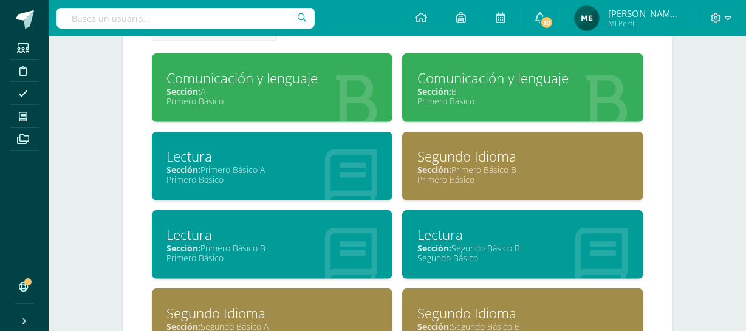
scroll to position [555, 0]
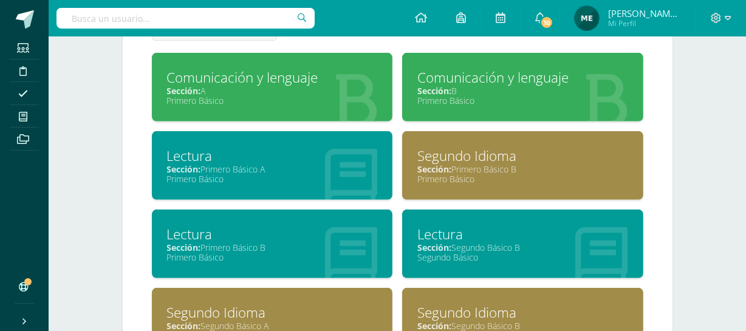
click at [313, 91] on div "Sección: A" at bounding box center [272, 91] width 211 height 12
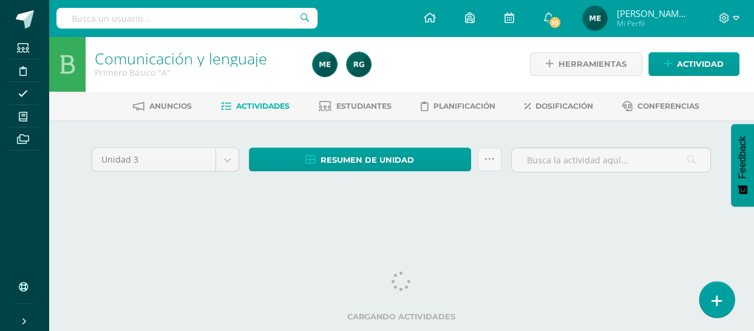
click at [725, 299] on link at bounding box center [717, 299] width 35 height 35
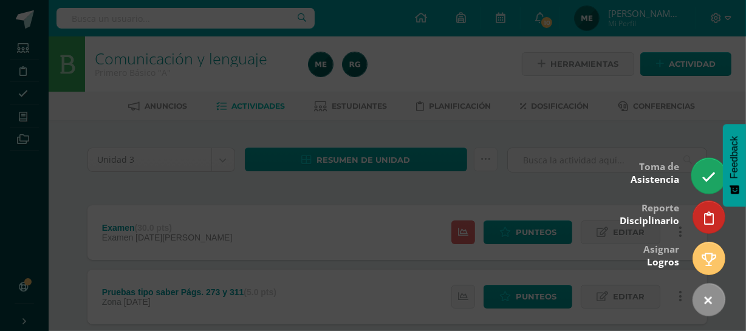
click at [722, 177] on link at bounding box center [708, 175] width 35 height 35
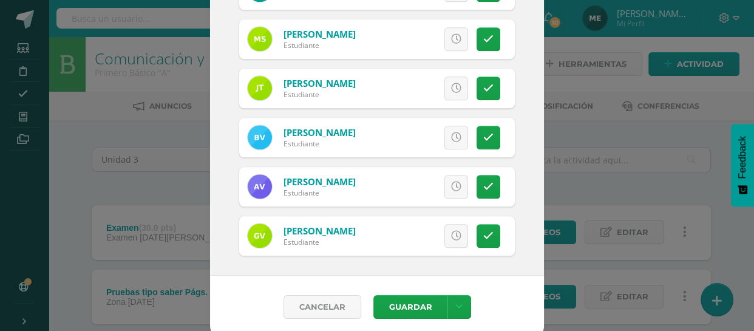
scroll to position [128, 0]
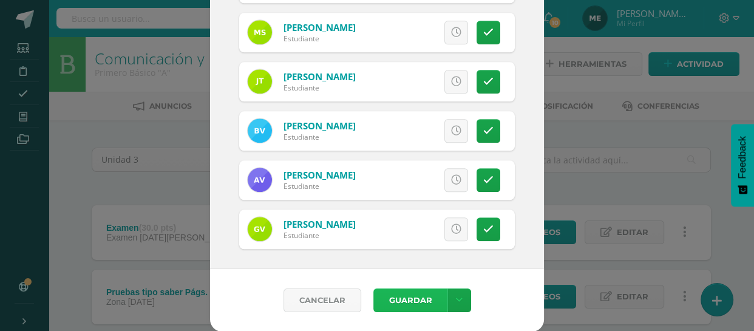
click at [414, 302] on button "Guardar" at bounding box center [411, 301] width 74 height 24
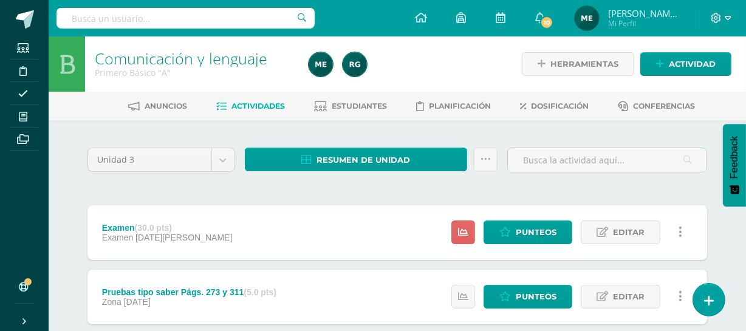
click at [638, 20] on span "Mi Perfil" at bounding box center [644, 23] width 73 height 10
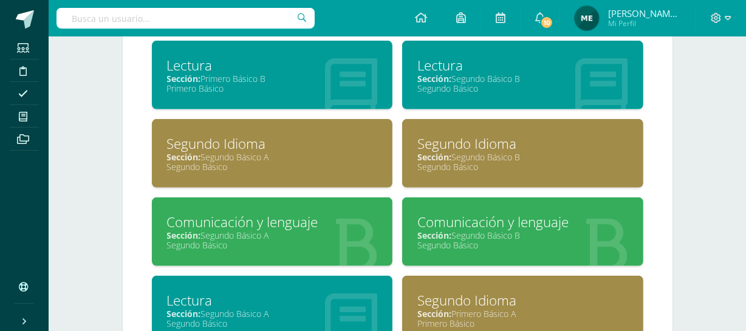
scroll to position [725, 0]
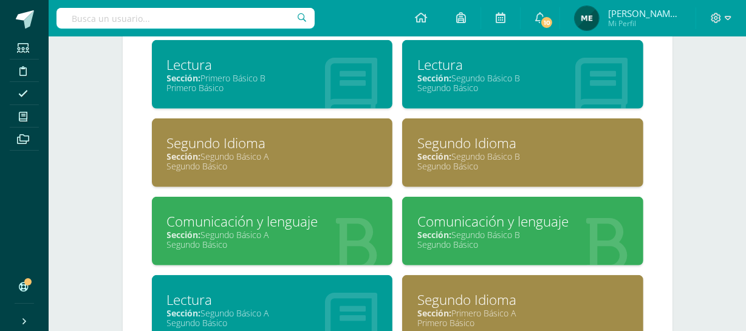
click at [277, 83] on div "Primero Básico" at bounding box center [272, 88] width 211 height 12
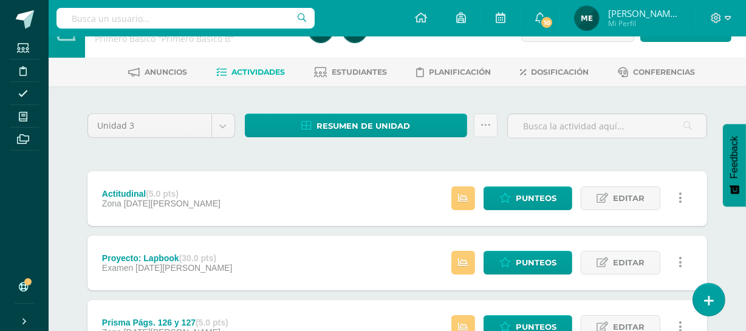
scroll to position [35, 0]
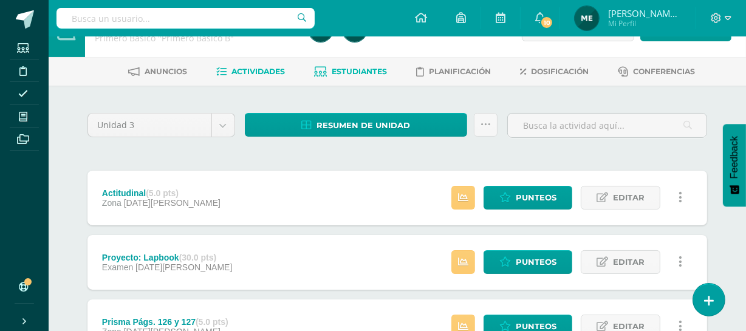
click at [371, 67] on span "Estudiantes" at bounding box center [359, 71] width 55 height 9
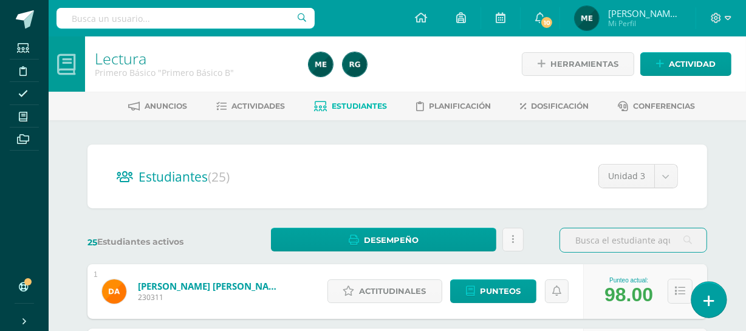
click at [713, 299] on icon at bounding box center [708, 301] width 11 height 14
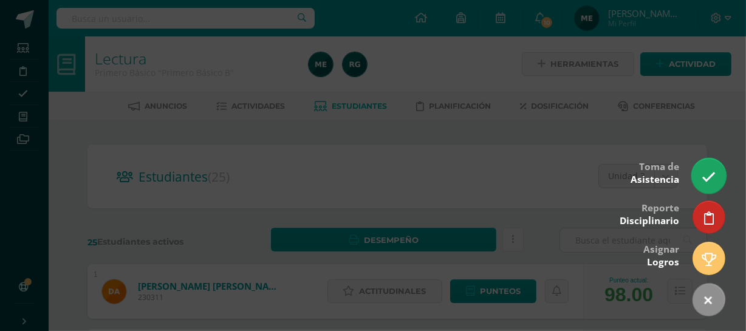
click at [714, 174] on icon at bounding box center [709, 177] width 14 height 14
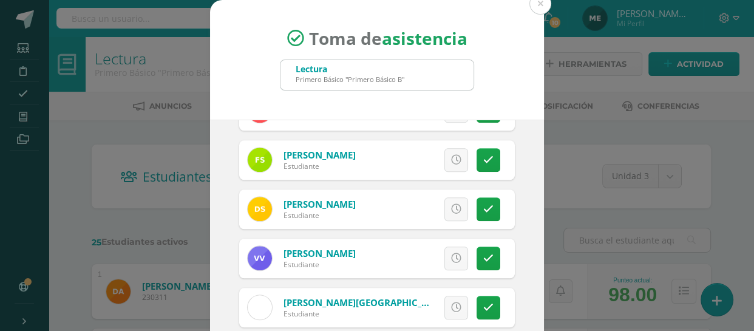
scroll to position [128, 0]
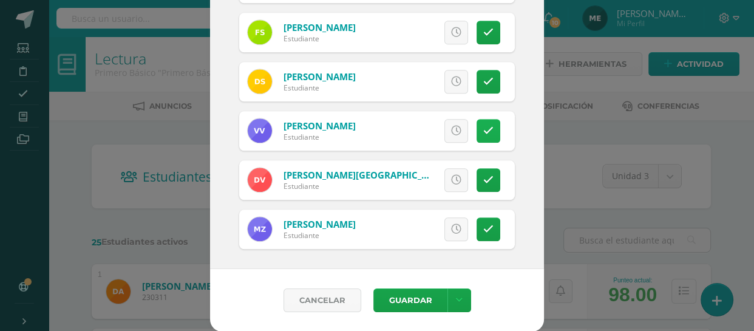
click at [484, 126] on icon at bounding box center [489, 131] width 10 height 10
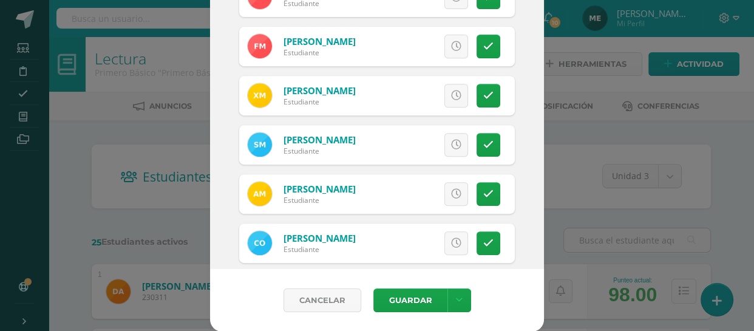
scroll to position [462, 0]
click at [484, 97] on icon at bounding box center [489, 96] width 10 height 10
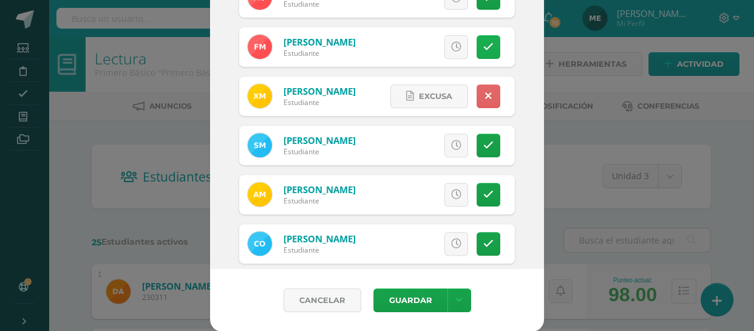
click at [484, 43] on icon at bounding box center [489, 47] width 10 height 10
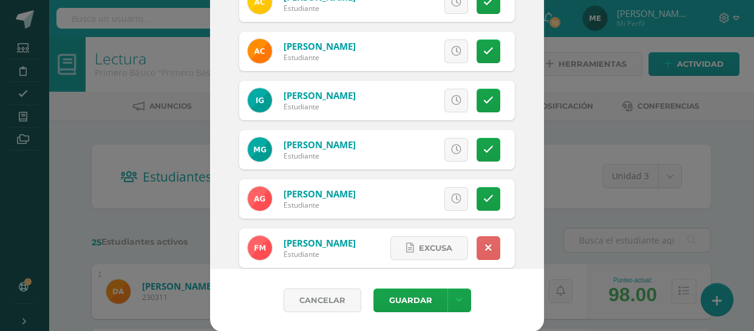
scroll to position [261, 0]
click at [484, 98] on icon at bounding box center [489, 101] width 10 height 10
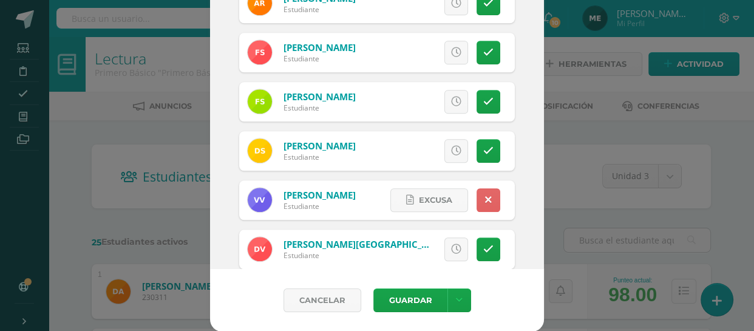
scroll to position [949, 0]
click at [484, 145] on icon at bounding box center [489, 150] width 10 height 10
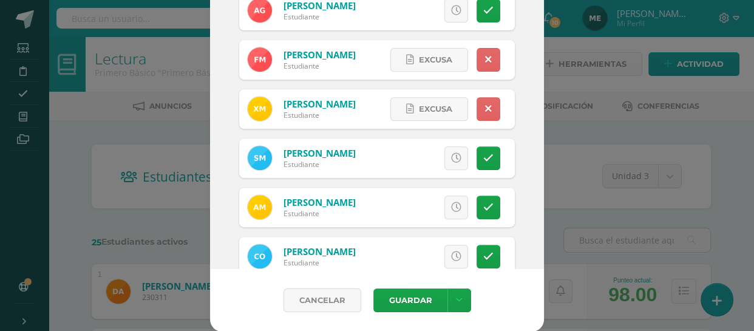
scroll to position [450, 0]
click at [481, 156] on link at bounding box center [489, 158] width 24 height 24
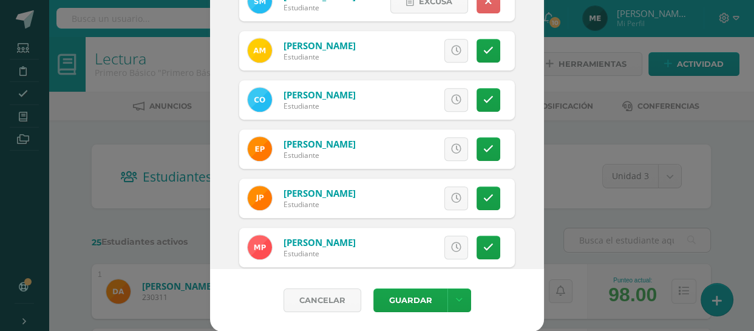
scroll to position [610, 0]
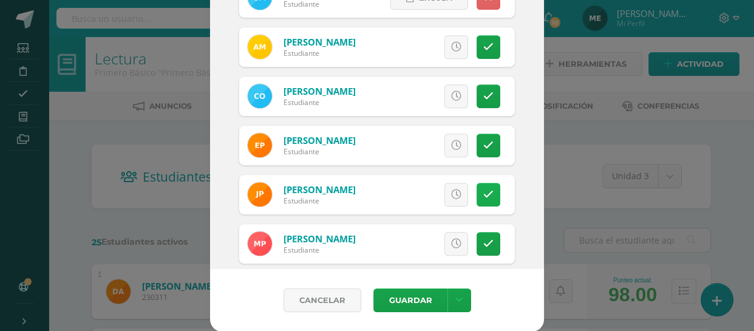
click at [484, 194] on icon at bounding box center [489, 195] width 10 height 10
click at [484, 140] on icon at bounding box center [489, 145] width 10 height 10
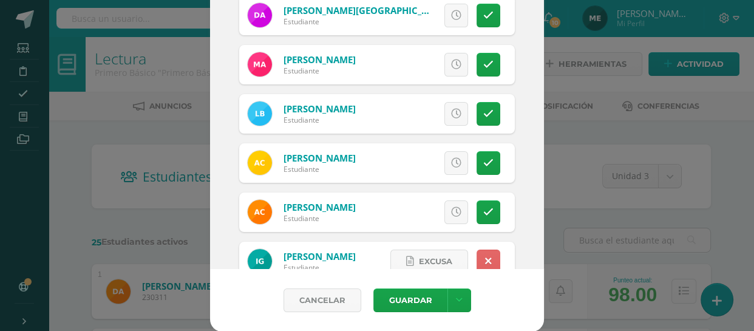
scroll to position [101, 0]
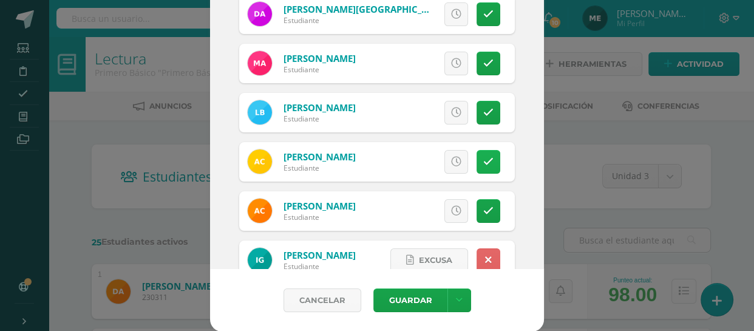
click at [484, 158] on icon at bounding box center [489, 162] width 10 height 10
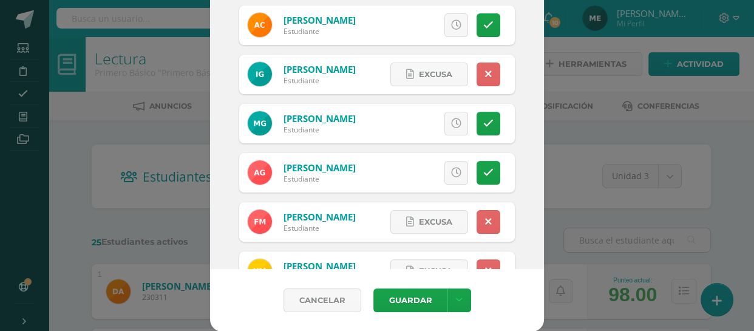
scroll to position [312, 0]
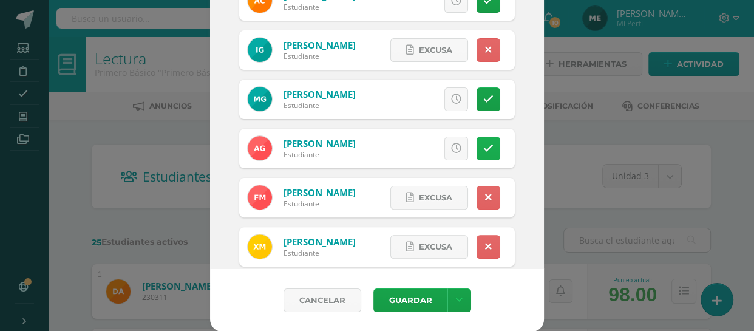
click at [484, 143] on icon at bounding box center [489, 148] width 10 height 10
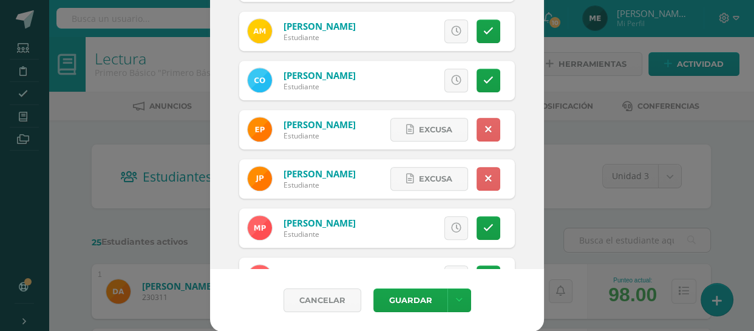
scroll to position [626, 0]
click at [484, 223] on icon at bounding box center [489, 228] width 10 height 10
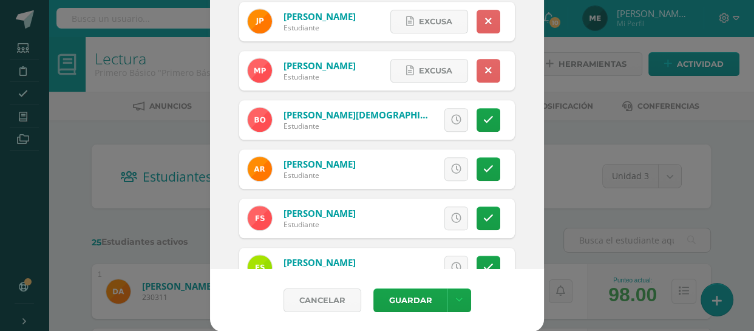
scroll to position [844, 0]
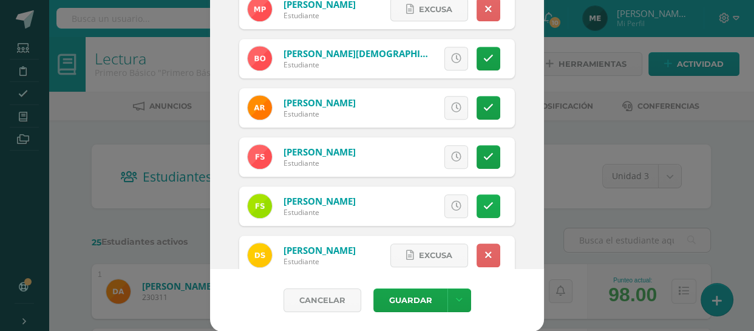
click at [484, 203] on icon at bounding box center [489, 206] width 10 height 10
click at [484, 160] on icon at bounding box center [489, 157] width 10 height 10
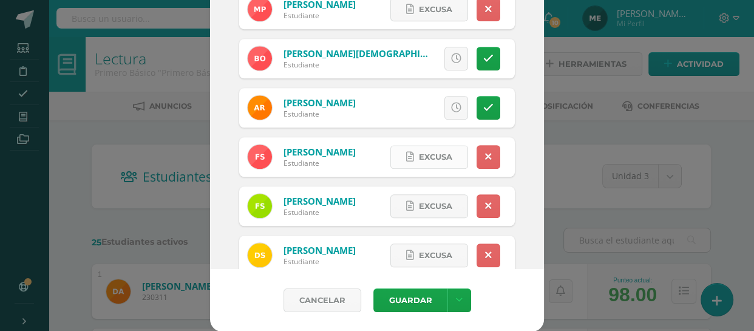
scroll to position [0, 0]
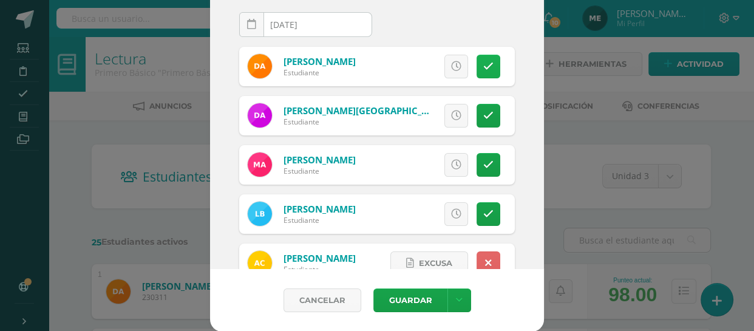
click at [477, 60] on link at bounding box center [489, 67] width 24 height 24
click at [484, 112] on icon at bounding box center [489, 116] width 10 height 10
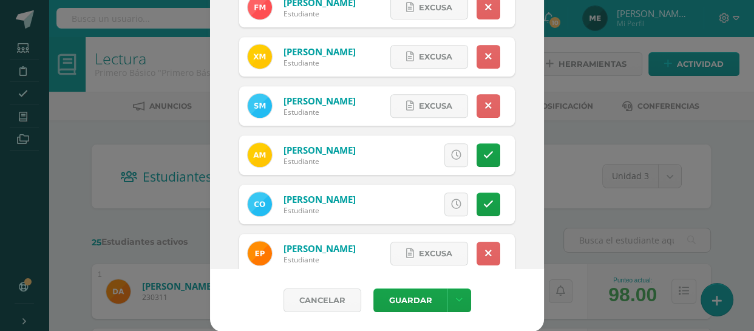
scroll to position [503, 0]
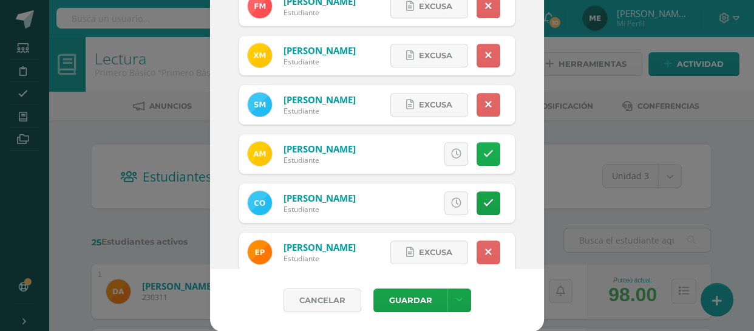
click at [482, 151] on link at bounding box center [489, 154] width 24 height 24
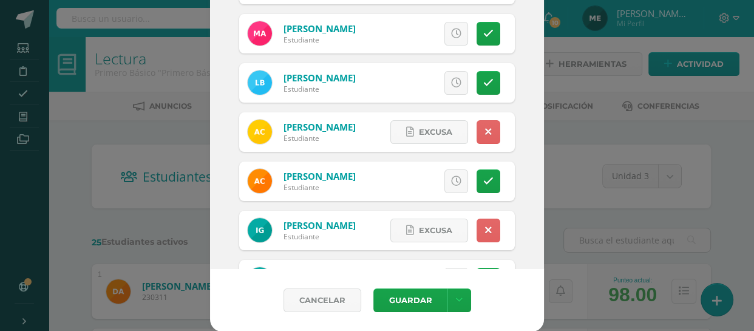
scroll to position [131, 0]
click at [484, 81] on icon at bounding box center [489, 83] width 10 height 10
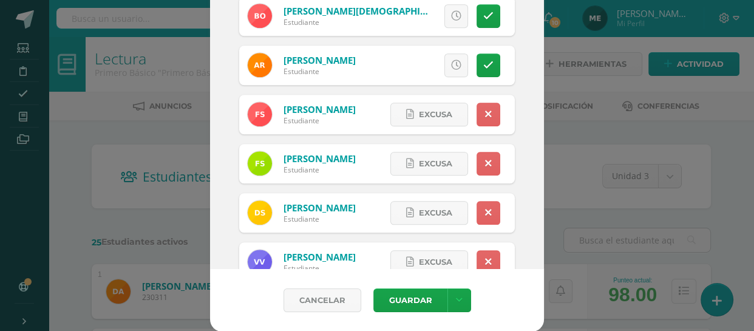
scroll to position [1018, 0]
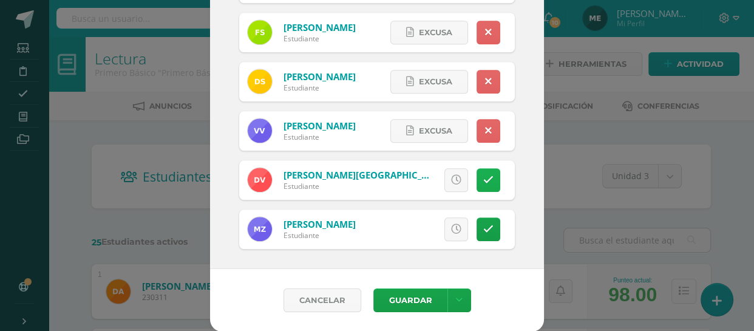
click at [484, 175] on icon at bounding box center [489, 180] width 10 height 10
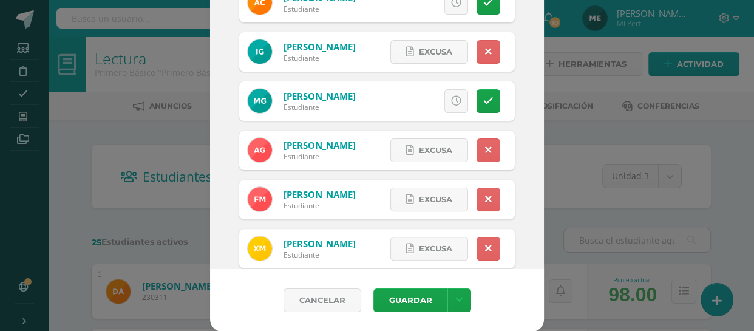
scroll to position [309, 0]
click at [484, 97] on icon at bounding box center [489, 102] width 10 height 10
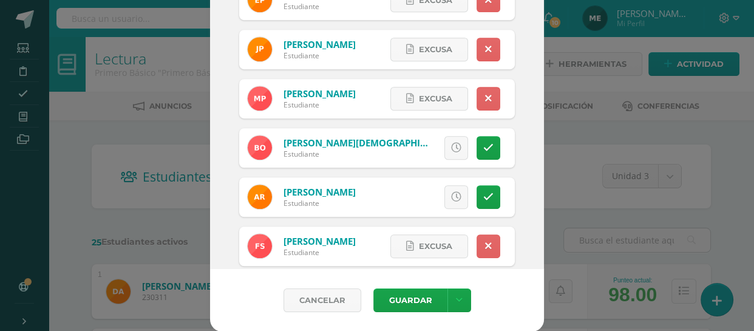
scroll to position [785, 0]
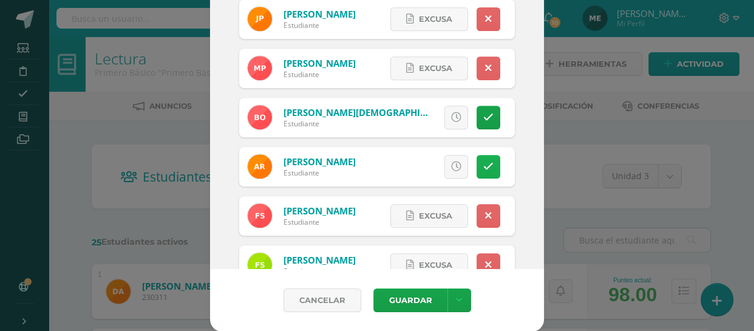
click at [484, 167] on icon at bounding box center [489, 167] width 10 height 10
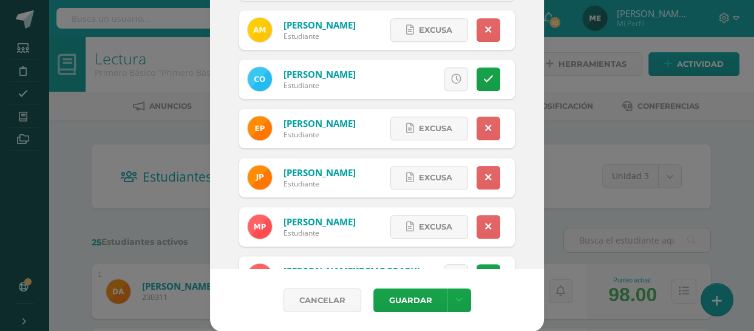
scroll to position [623, 0]
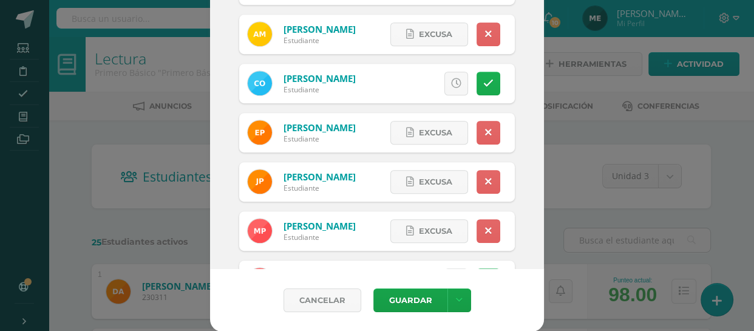
click at [484, 80] on icon at bounding box center [489, 83] width 10 height 10
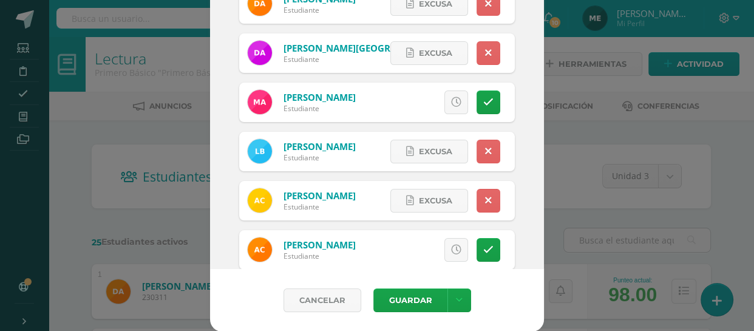
scroll to position [0, 0]
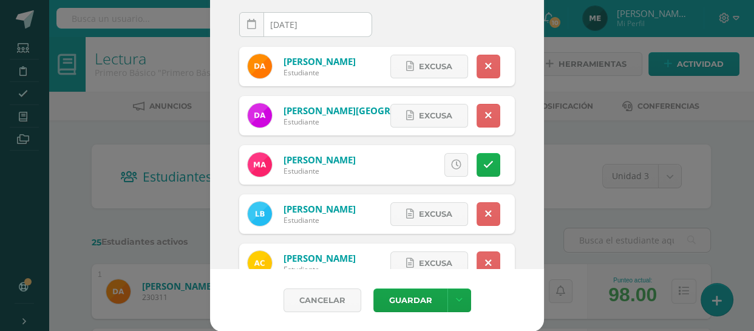
click at [484, 163] on icon at bounding box center [489, 165] width 10 height 10
click at [485, 69] on icon at bounding box center [488, 66] width 7 height 10
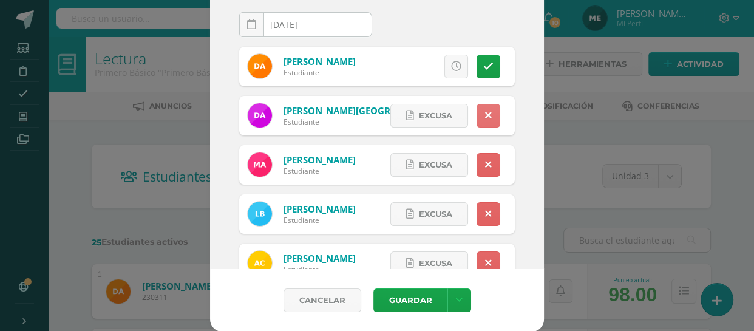
click at [485, 111] on icon at bounding box center [488, 116] width 7 height 10
click at [485, 165] on icon at bounding box center [488, 165] width 7 height 10
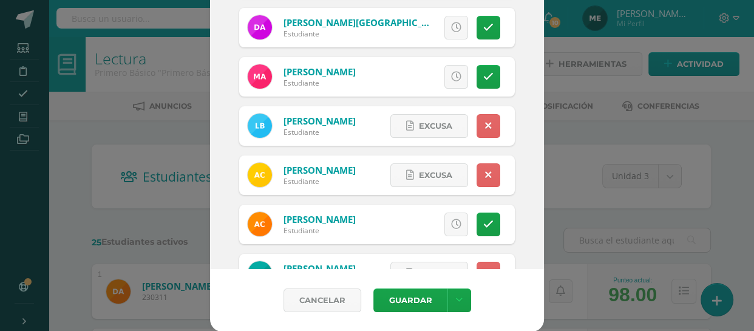
scroll to position [89, 0]
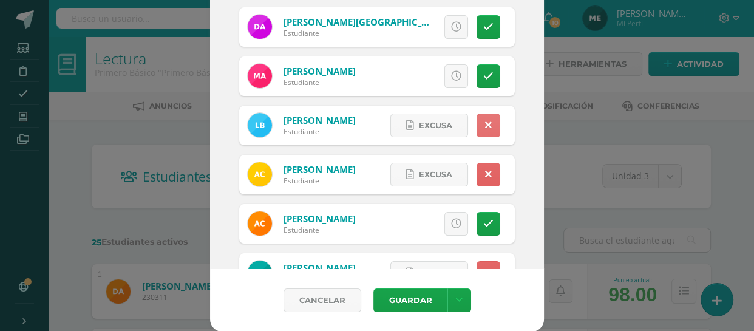
click at [477, 115] on link at bounding box center [489, 126] width 24 height 24
click at [485, 175] on icon at bounding box center [488, 174] width 7 height 10
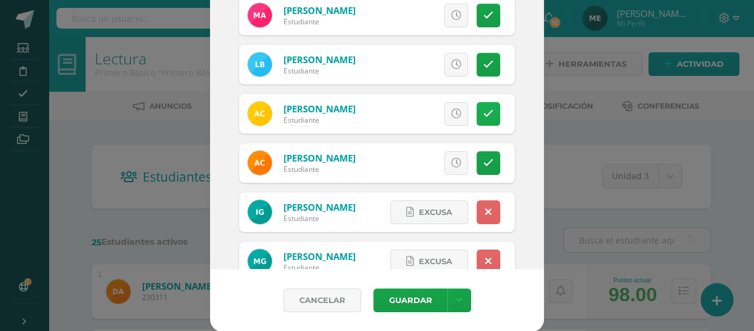
scroll to position [150, 0]
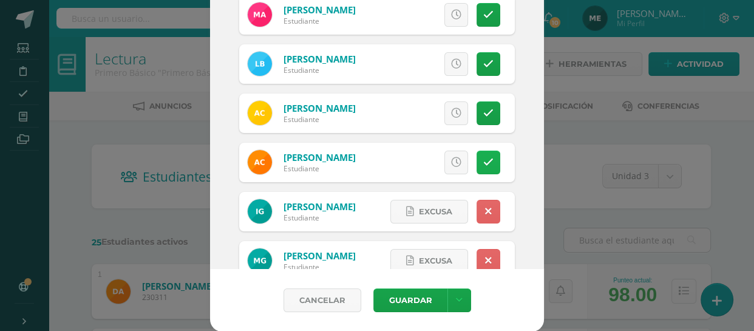
click at [484, 158] on icon at bounding box center [489, 162] width 10 height 10
click at [419, 162] on span "Excusa" at bounding box center [435, 162] width 33 height 22
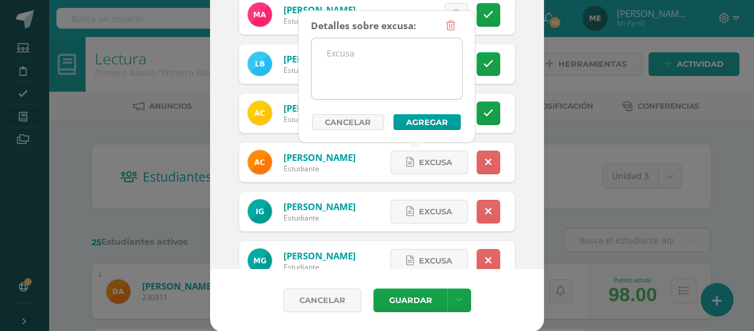
click at [392, 59] on textarea at bounding box center [387, 68] width 151 height 61
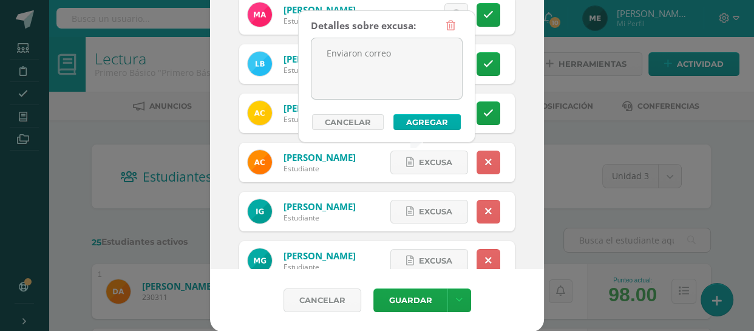
type textarea "Enviaron correo"
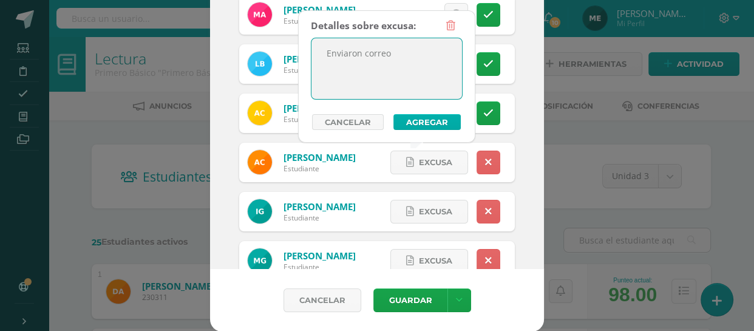
click at [426, 122] on button "Agregar" at bounding box center [427, 122] width 67 height 16
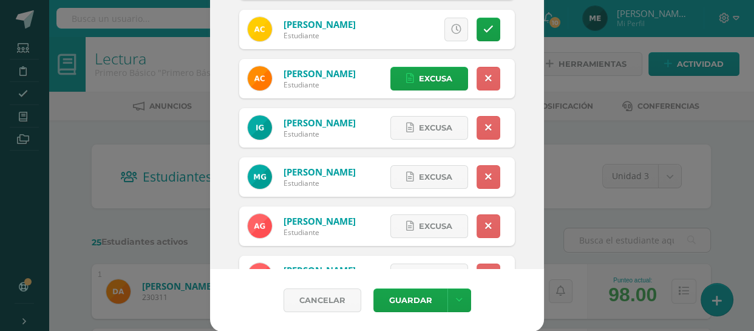
scroll to position [234, 0]
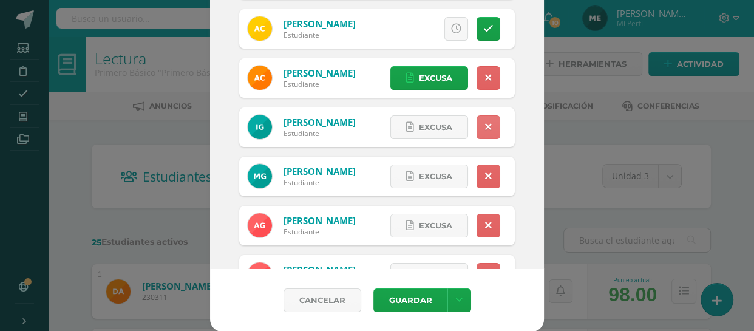
click at [485, 123] on icon at bounding box center [488, 127] width 7 height 10
click at [485, 171] on icon at bounding box center [488, 176] width 7 height 10
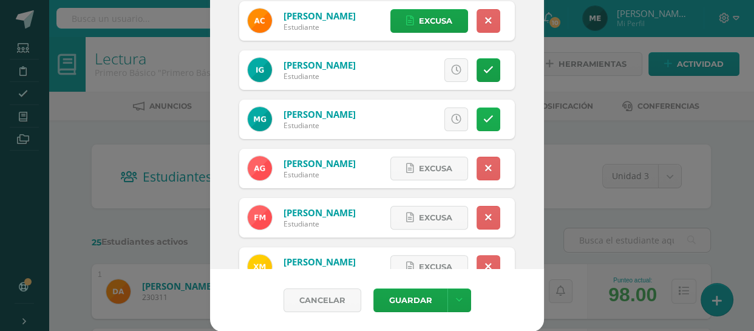
scroll to position [294, 0]
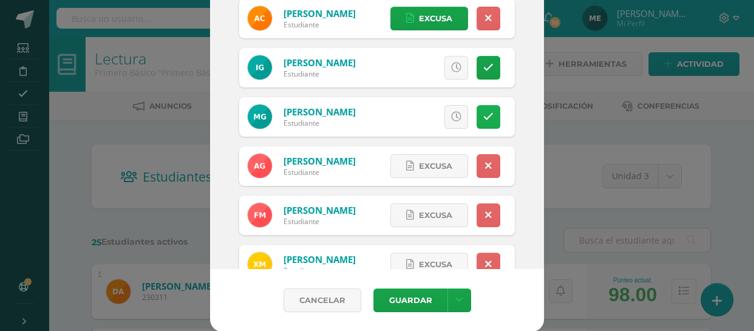
click at [477, 170] on link at bounding box center [489, 166] width 24 height 24
click at [485, 214] on icon at bounding box center [488, 215] width 7 height 10
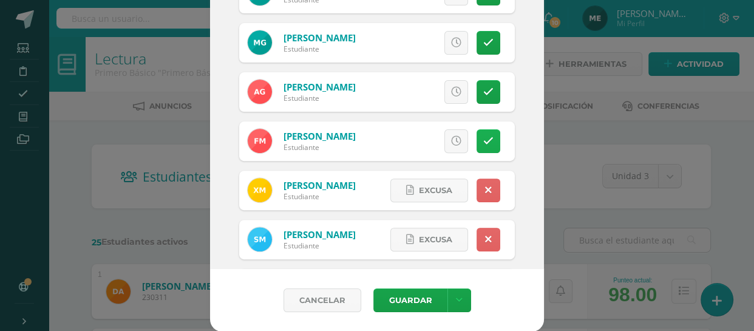
scroll to position [383, 0]
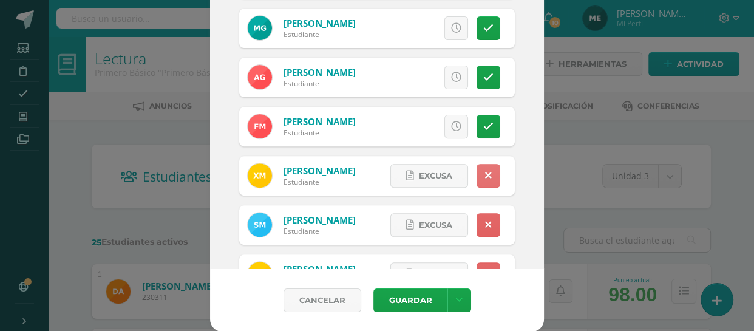
click at [485, 171] on icon at bounding box center [488, 176] width 7 height 10
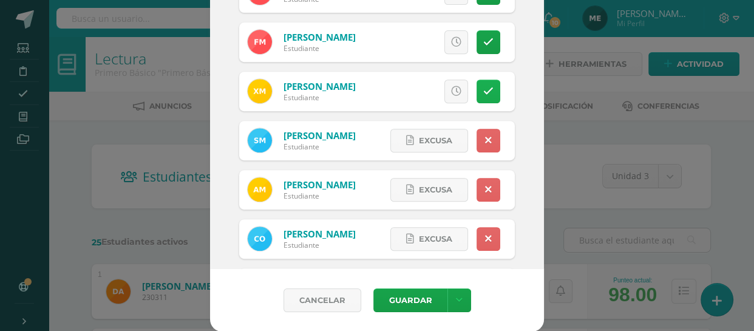
scroll to position [468, 0]
click at [477, 145] on link at bounding box center [489, 140] width 24 height 24
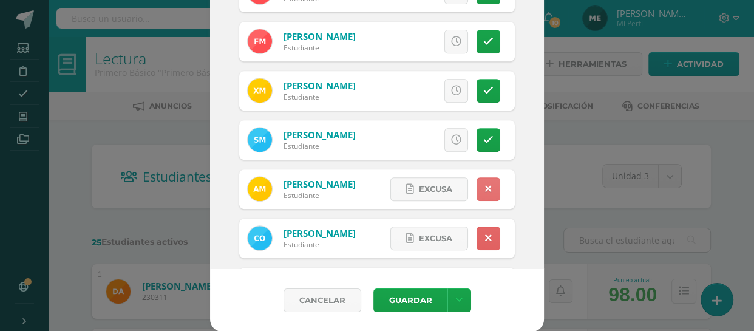
click at [485, 191] on icon at bounding box center [488, 189] width 7 height 10
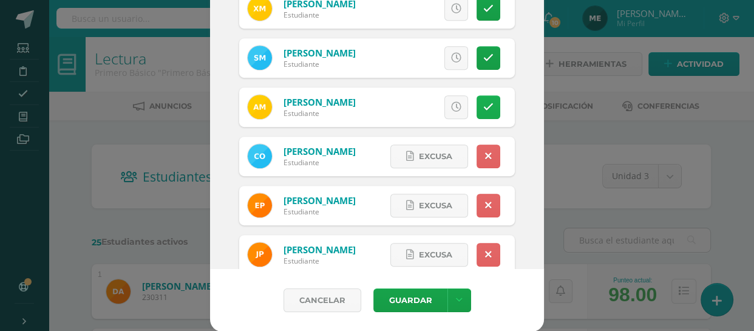
scroll to position [552, 0]
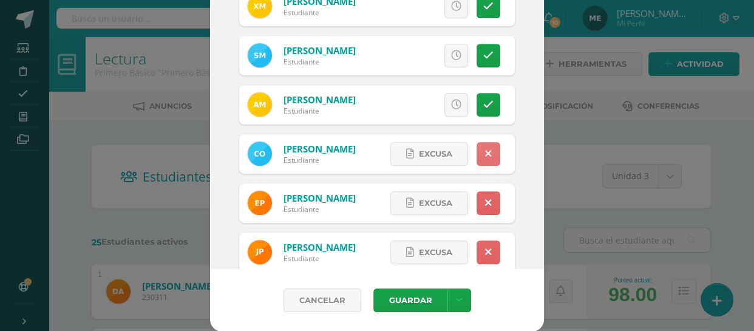
click at [485, 155] on icon at bounding box center [488, 154] width 7 height 10
click at [485, 200] on icon at bounding box center [488, 203] width 7 height 10
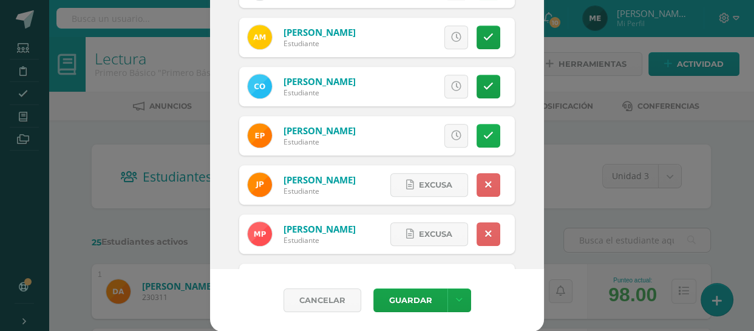
scroll to position [620, 0]
click at [485, 180] on icon at bounding box center [488, 184] width 7 height 10
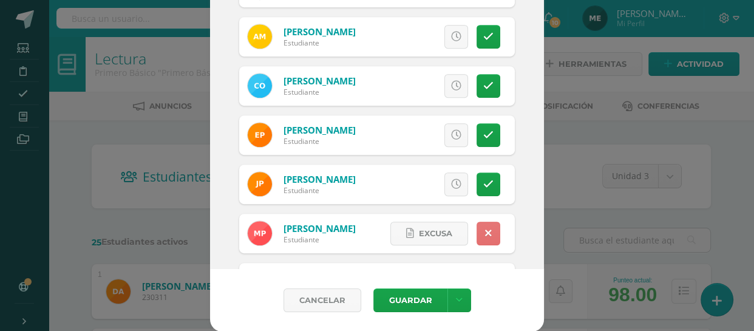
click at [485, 233] on icon at bounding box center [488, 233] width 7 height 10
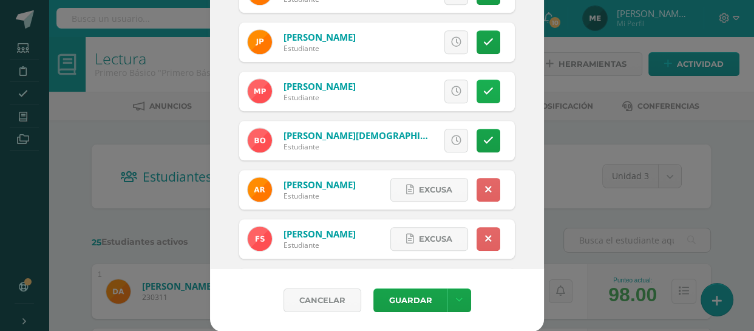
scroll to position [767, 0]
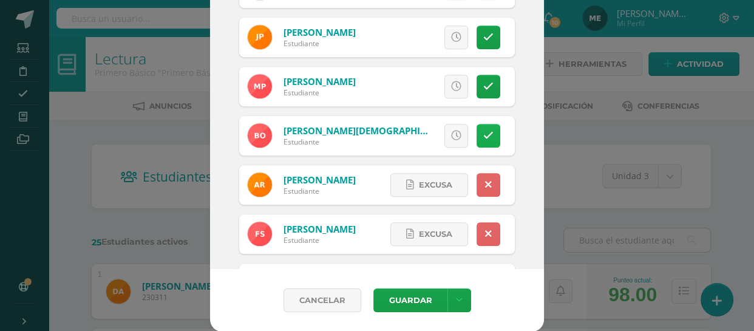
click at [484, 131] on icon at bounding box center [489, 136] width 10 height 10
click at [485, 185] on icon at bounding box center [488, 185] width 7 height 10
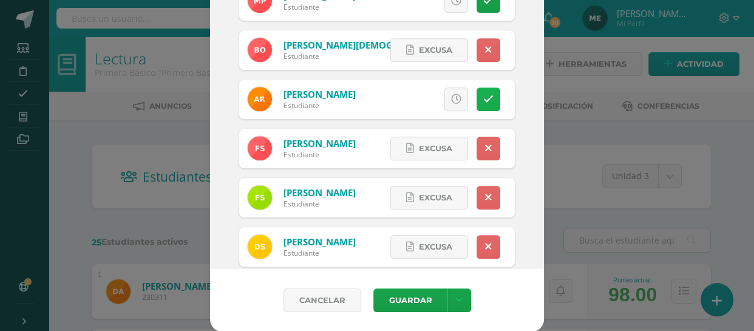
scroll to position [853, 0]
click at [485, 148] on icon at bounding box center [488, 148] width 7 height 10
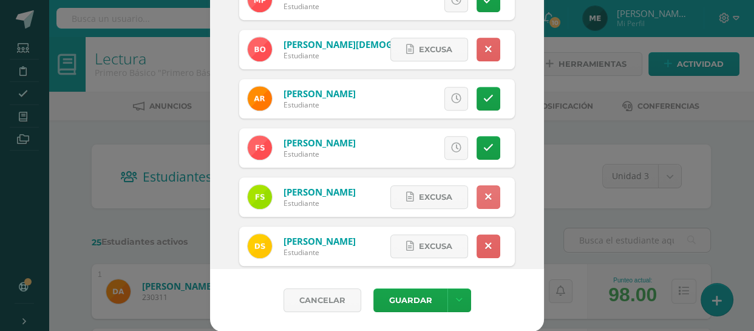
click at [485, 195] on icon at bounding box center [488, 197] width 7 height 10
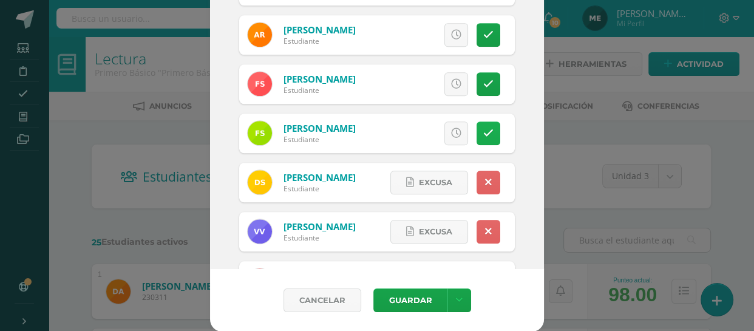
scroll to position [919, 0]
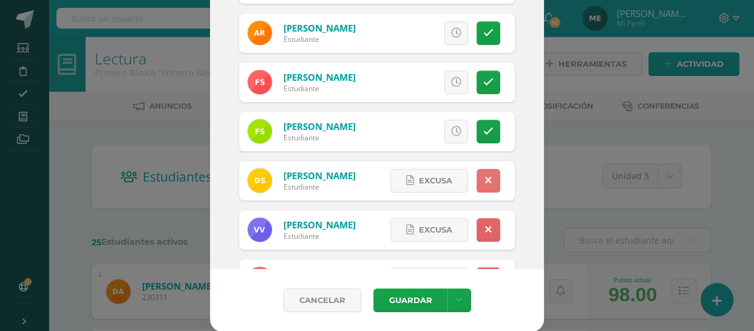
click at [485, 176] on icon at bounding box center [488, 181] width 7 height 10
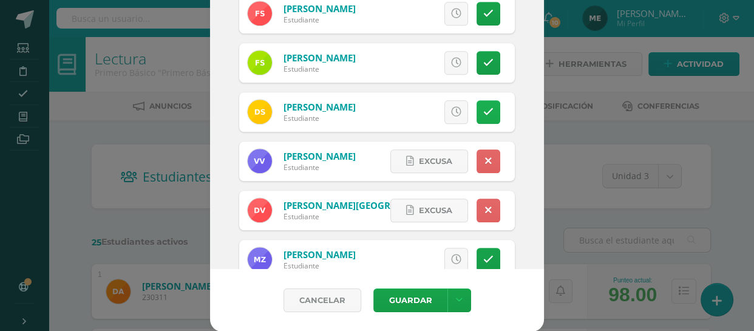
scroll to position [993, 0]
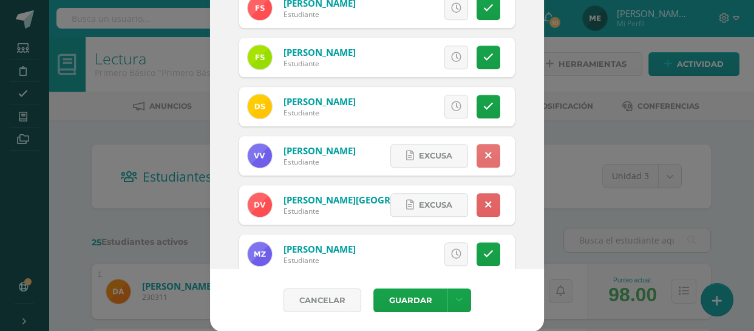
click at [477, 164] on link at bounding box center [489, 156] width 24 height 24
click at [485, 202] on icon at bounding box center [488, 205] width 7 height 10
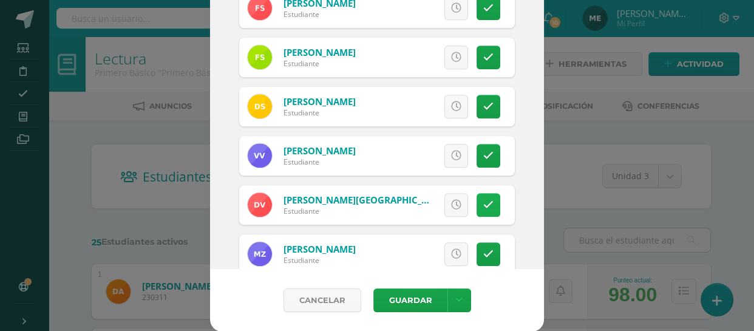
scroll to position [1018, 0]
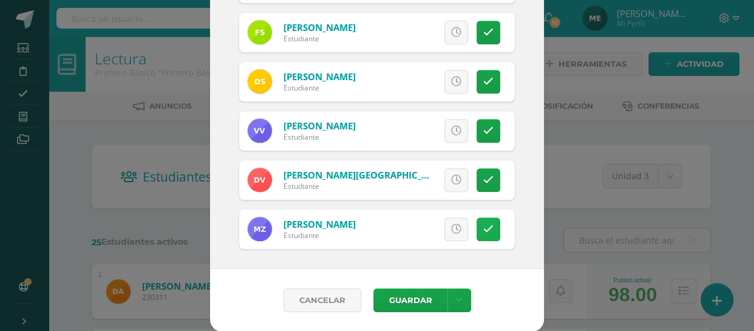
click at [478, 222] on link at bounding box center [489, 229] width 24 height 24
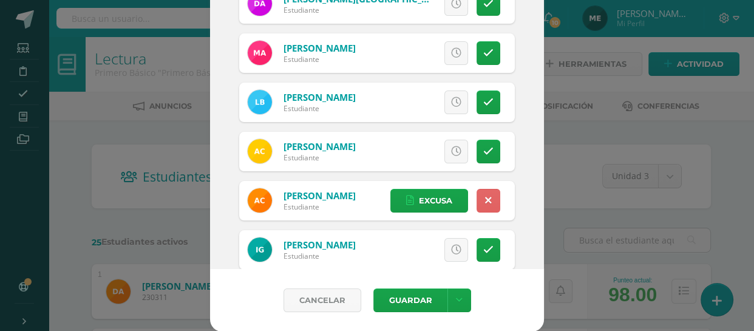
scroll to position [0, 0]
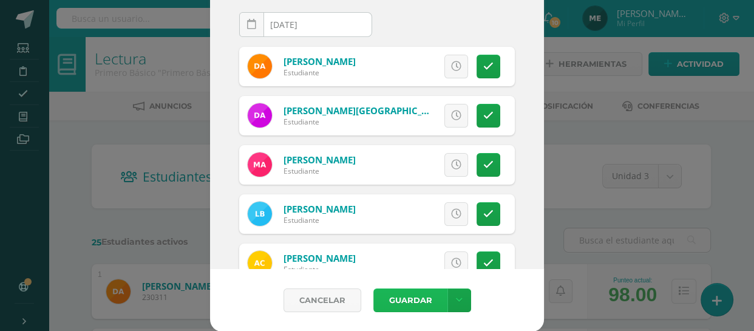
click at [422, 295] on button "Guardar" at bounding box center [411, 301] width 74 height 24
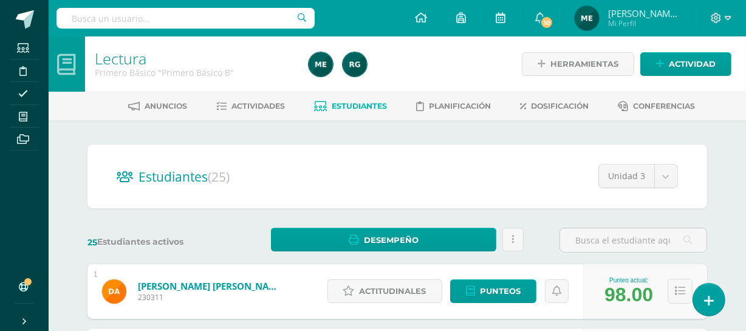
click at [649, 22] on span "Mi Perfil" at bounding box center [644, 23] width 73 height 10
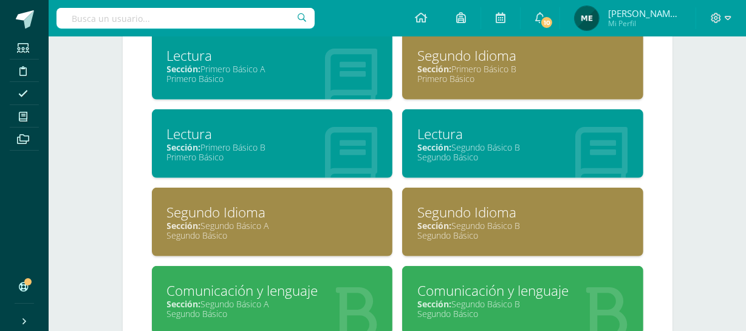
scroll to position [650, 0]
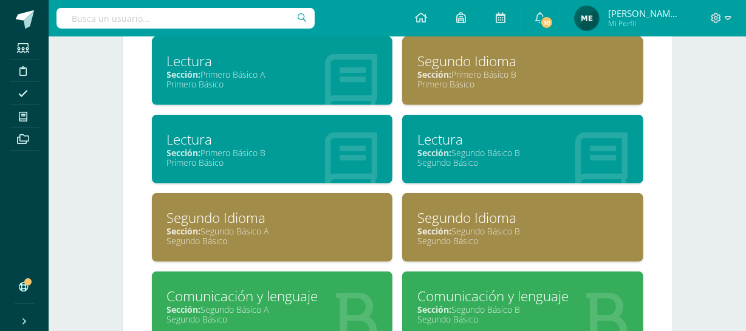
click at [217, 70] on div "Sección: Primero Básico A" at bounding box center [272, 75] width 211 height 12
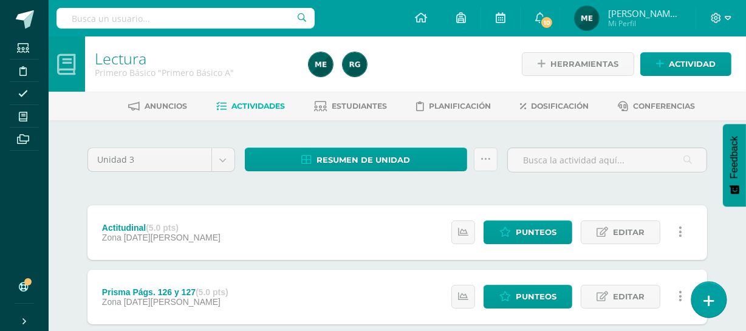
click at [705, 303] on icon at bounding box center [708, 301] width 11 height 14
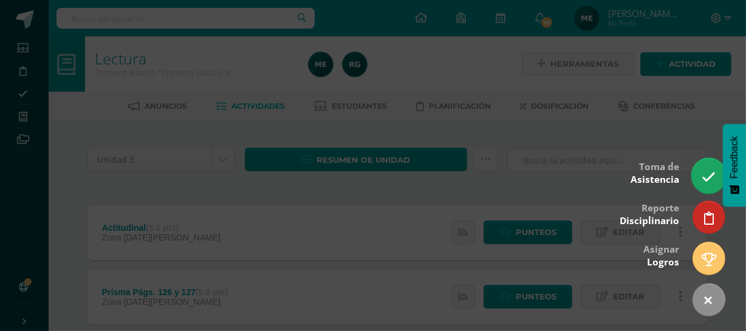
click at [705, 182] on icon at bounding box center [709, 177] width 14 height 14
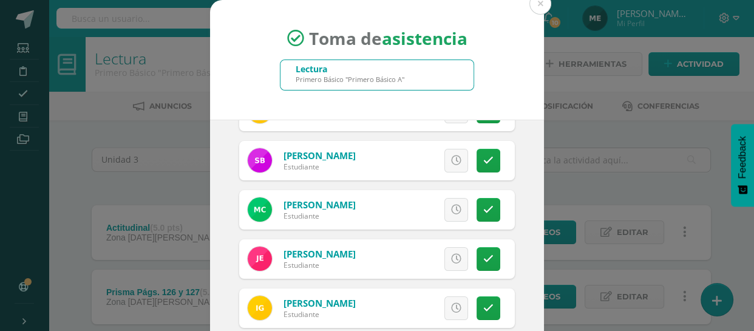
scroll to position [230, 0]
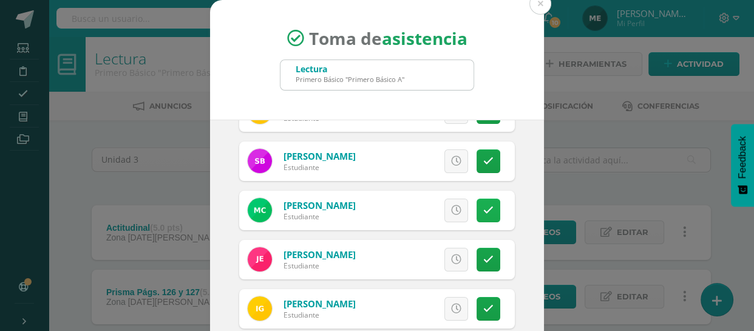
click at [484, 213] on icon at bounding box center [489, 210] width 10 height 10
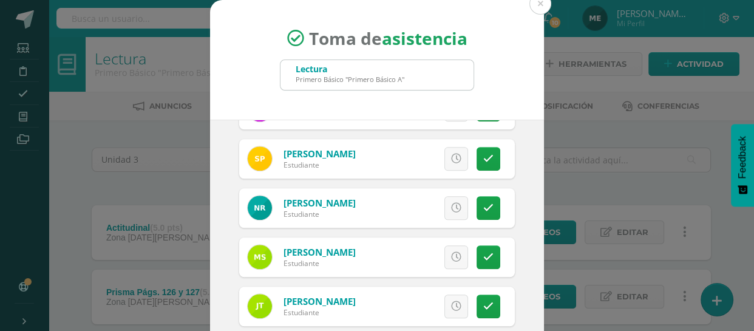
scroll to position [1018, 0]
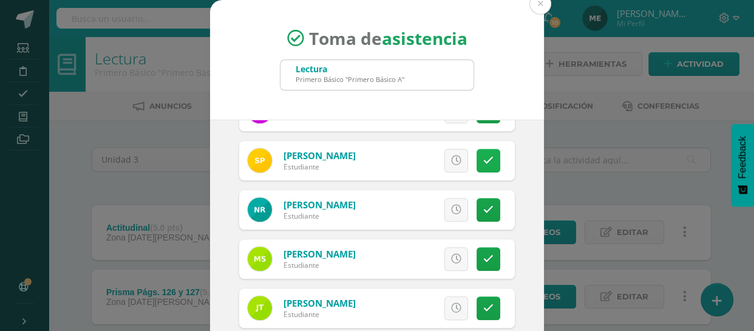
click at [484, 160] on icon at bounding box center [489, 161] width 10 height 10
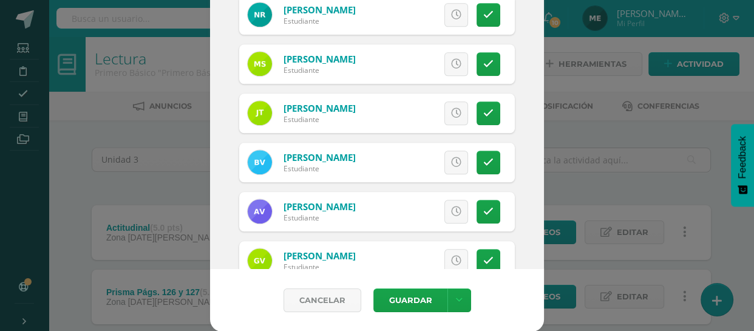
scroll to position [1084, 0]
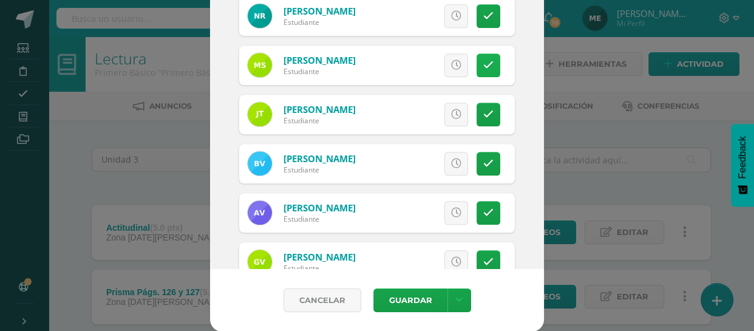
click at [482, 57] on link at bounding box center [489, 65] width 24 height 24
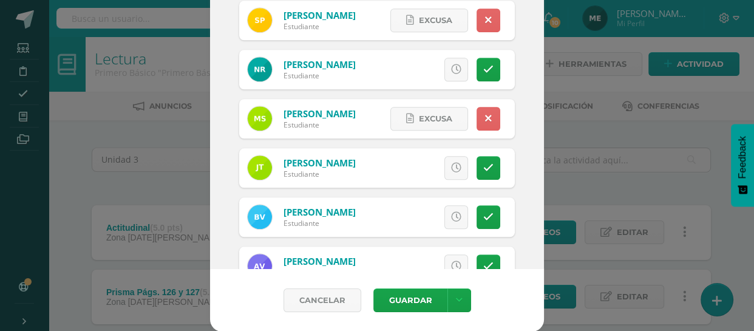
scroll to position [1028, 0]
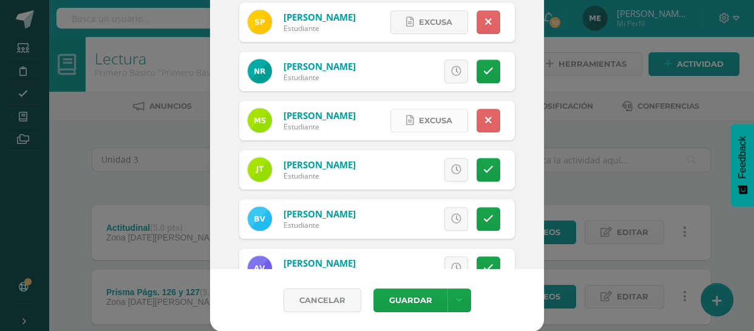
click at [437, 121] on span "Excusa" at bounding box center [435, 120] width 33 height 22
click at [569, 125] on div "Toma de asistencia Lectura Primero Básico "Primero Básico A" 2025-08-11 August,…" at bounding box center [377, 101] width 745 height 459
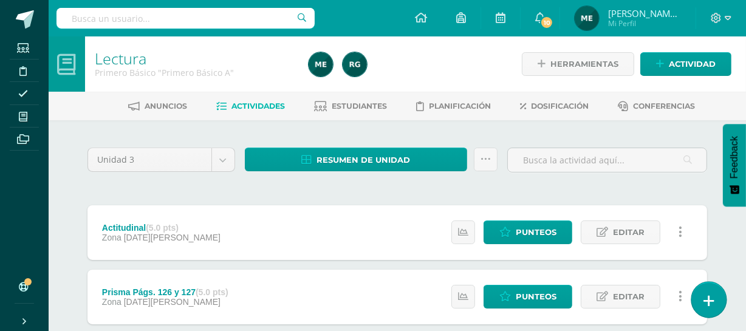
click at [711, 301] on icon at bounding box center [708, 301] width 11 height 14
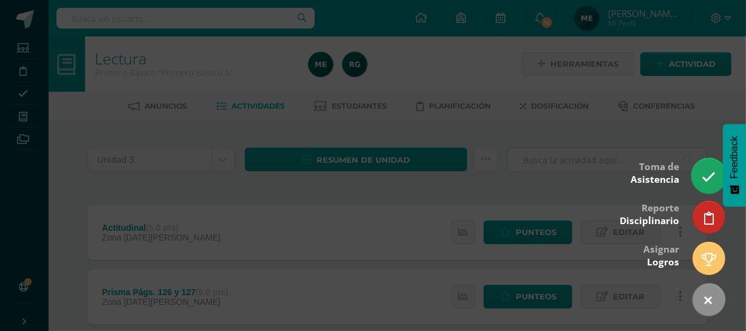
click at [700, 183] on link at bounding box center [708, 175] width 35 height 35
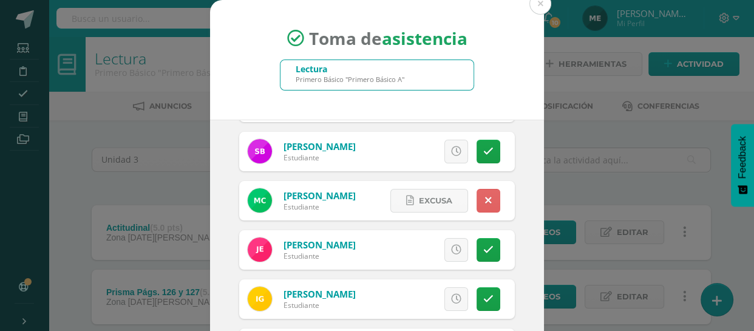
scroll to position [240, 0]
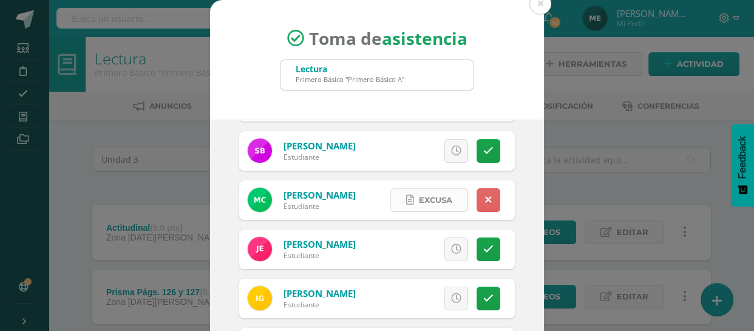
click at [428, 197] on span "Excusa" at bounding box center [435, 200] width 33 height 22
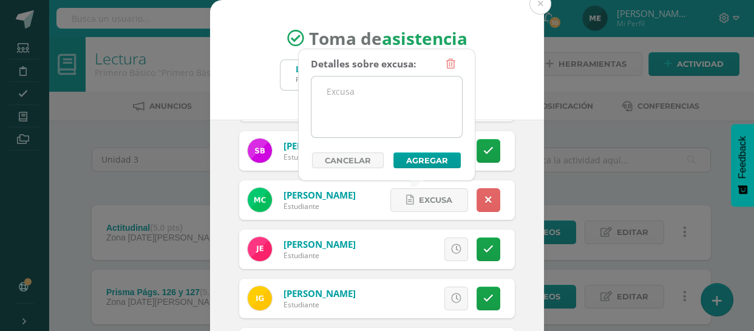
click at [370, 89] on textarea at bounding box center [387, 107] width 151 height 61
drag, startPoint x: 323, startPoint y: 87, endPoint x: 391, endPoint y: 114, distance: 72.9
click at [391, 114] on textarea "No estaba conectado al tomar asistencia." at bounding box center [387, 107] width 151 height 61
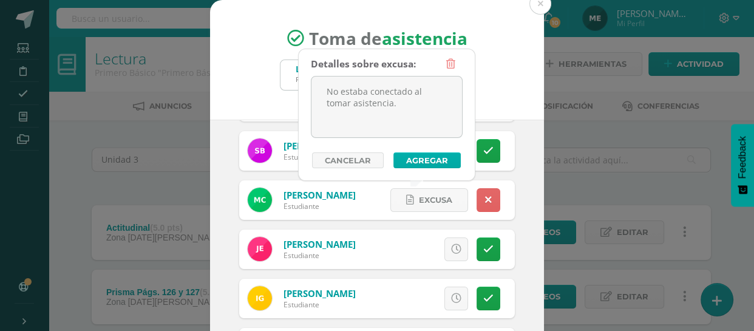
type textarea "No estaba conectado al tomar asistencia."
click at [437, 158] on button "Agregar" at bounding box center [427, 160] width 67 height 16
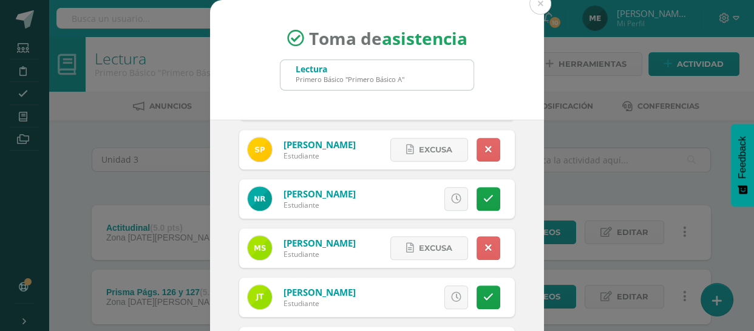
scroll to position [1031, 0]
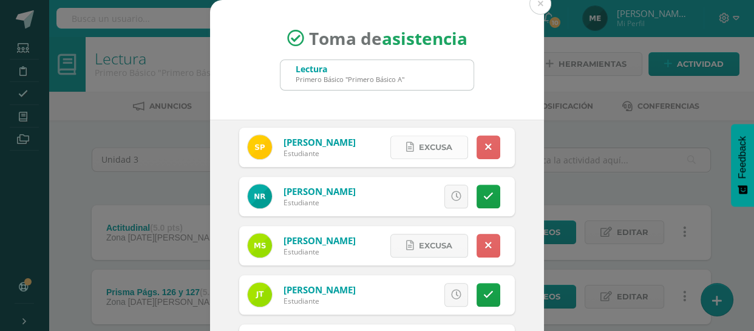
click at [428, 144] on span "Excusa" at bounding box center [435, 147] width 33 height 22
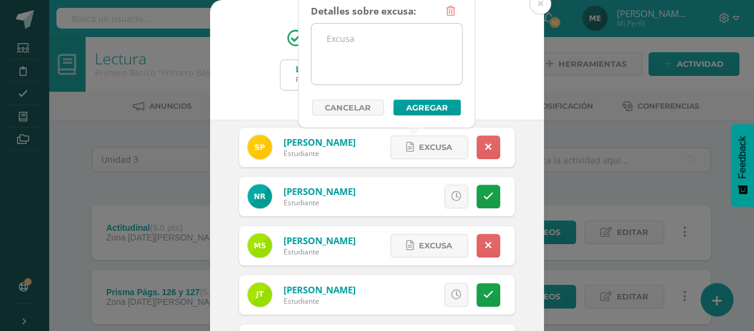
click at [358, 36] on textarea at bounding box center [387, 54] width 151 height 61
click at [410, 38] on textarea "No estaba conectado al tomar asistencia." at bounding box center [387, 54] width 151 height 61
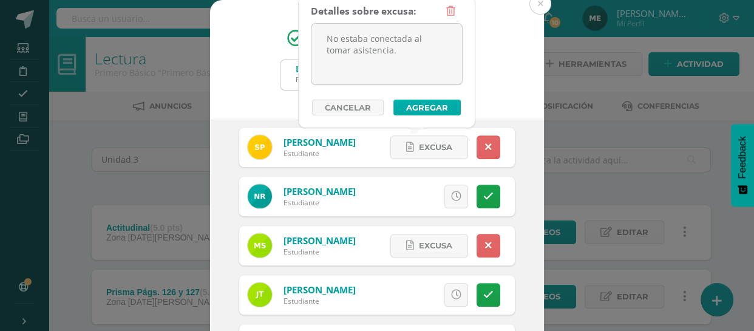
type textarea "No estaba conectada al tomar asistencia."
click at [434, 109] on button "Agregar" at bounding box center [427, 108] width 67 height 16
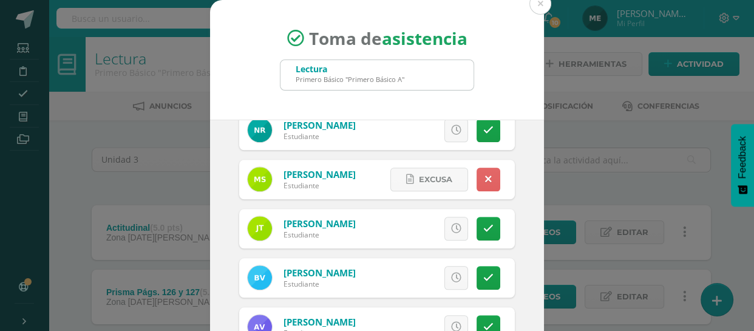
scroll to position [1098, 0]
click at [424, 175] on span "Excusa" at bounding box center [435, 179] width 33 height 22
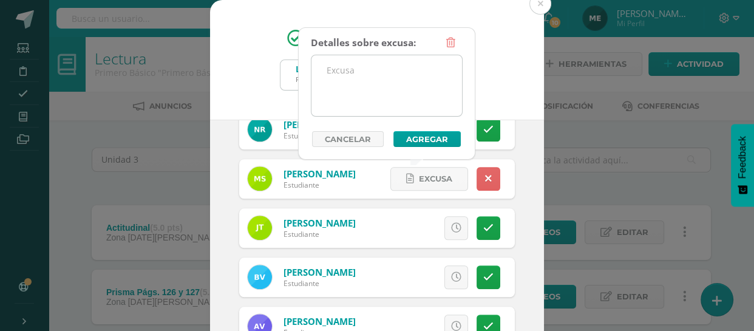
click at [406, 75] on textarea at bounding box center [387, 85] width 151 height 61
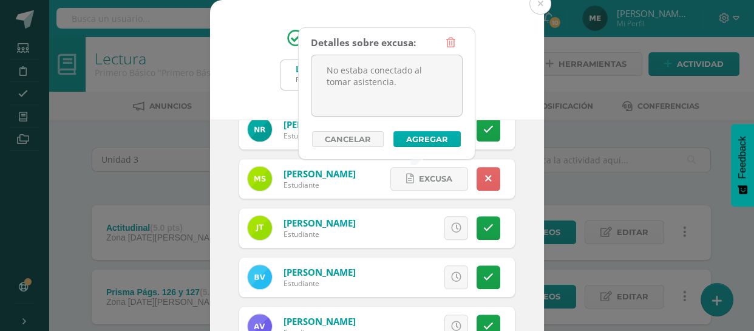
type textarea "No estaba conectado al tomar asistencia."
click at [441, 132] on button "Agregar" at bounding box center [427, 139] width 67 height 16
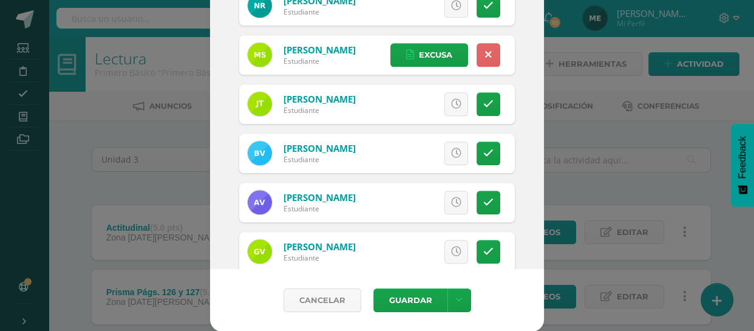
scroll to position [1117, 0]
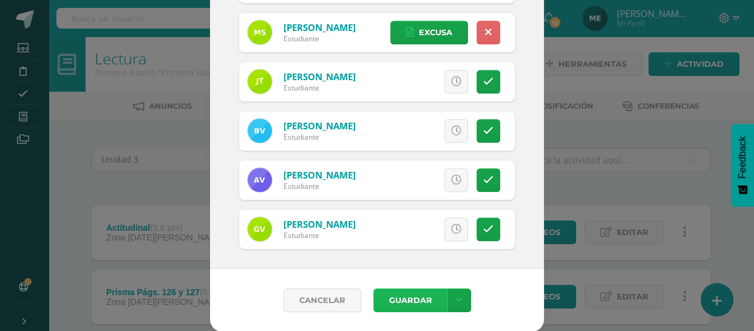
click at [416, 298] on button "Guardar" at bounding box center [411, 301] width 74 height 24
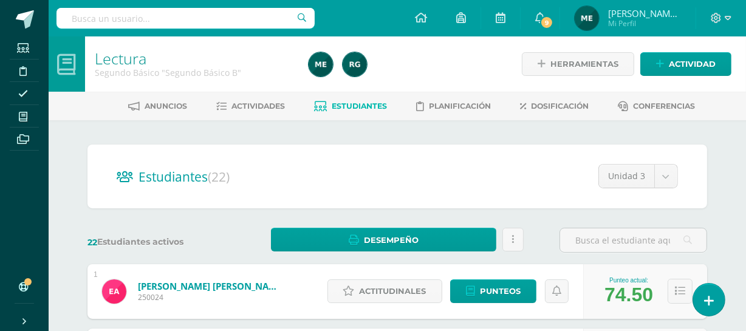
click at [662, 12] on span "[PERSON_NAME] de los Angeles" at bounding box center [644, 13] width 73 height 12
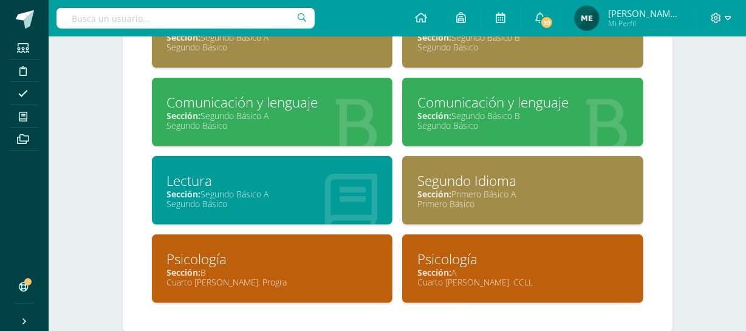
scroll to position [867, 0]
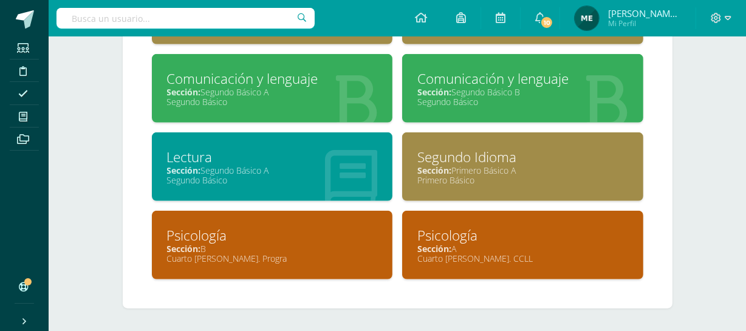
click at [511, 173] on div "Sección: Primero Básico A" at bounding box center [522, 171] width 211 height 12
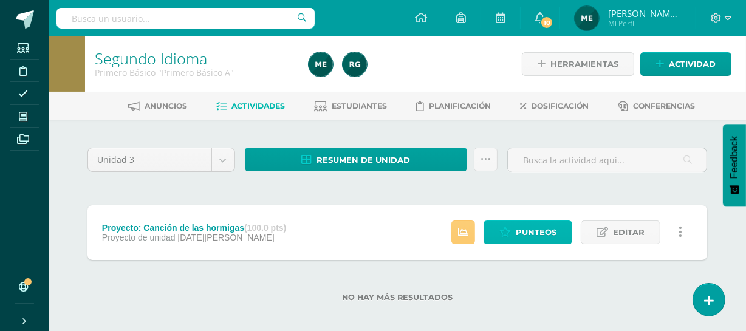
click at [528, 234] on span "Punteos" at bounding box center [536, 232] width 41 height 22
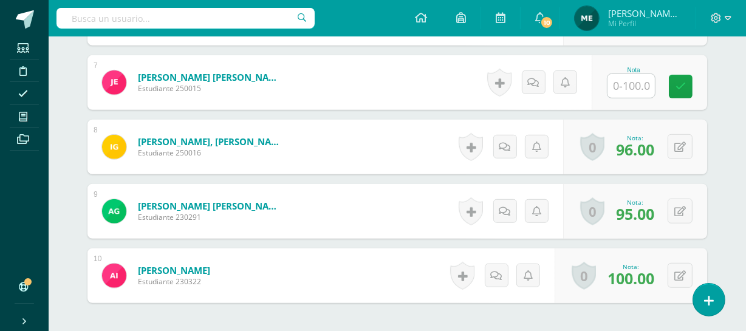
scroll to position [752, 0]
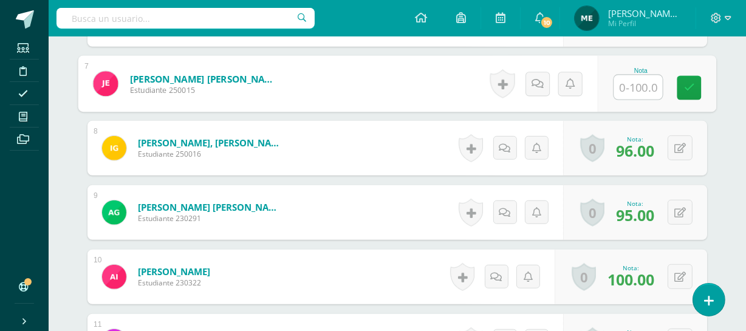
click at [638, 85] on input "text" at bounding box center [638, 87] width 49 height 24
type input "77"
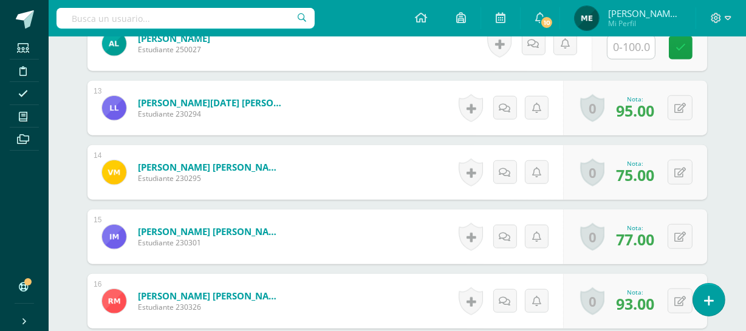
scroll to position [1115, 0]
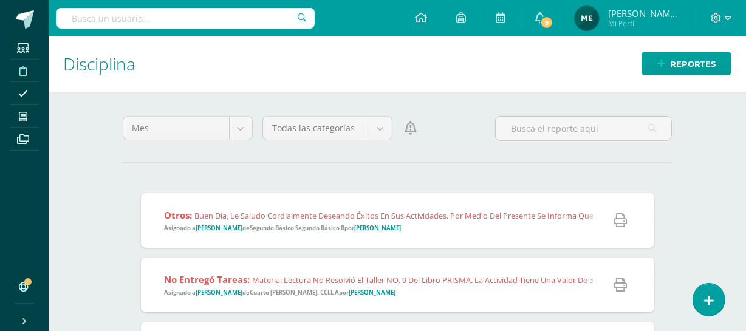
click at [629, 32] on link "María de los Angeles Mi Perfil" at bounding box center [627, 18] width 135 height 36
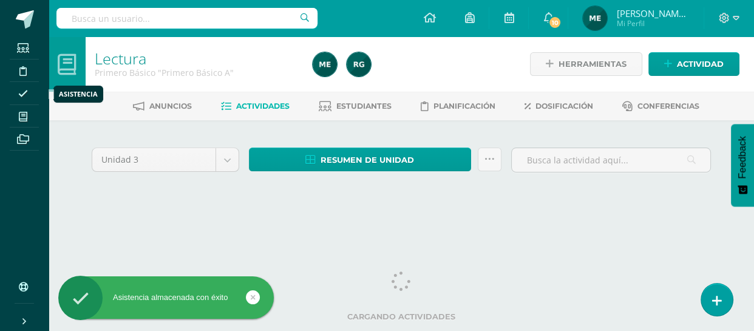
click at [26, 89] on icon at bounding box center [23, 94] width 10 height 10
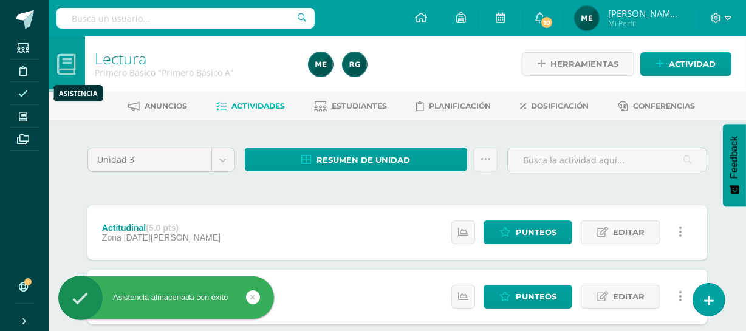
click at [23, 90] on icon at bounding box center [23, 94] width 10 height 10
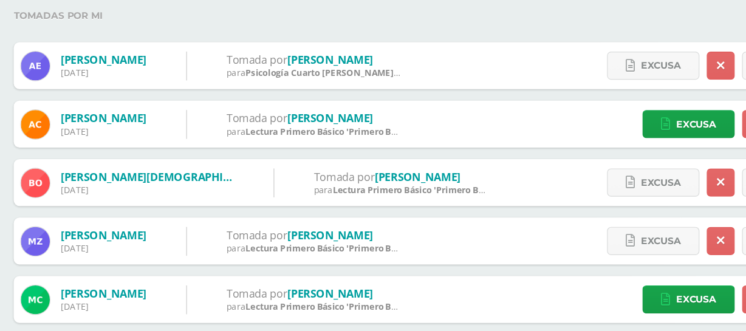
scroll to position [137, 0]
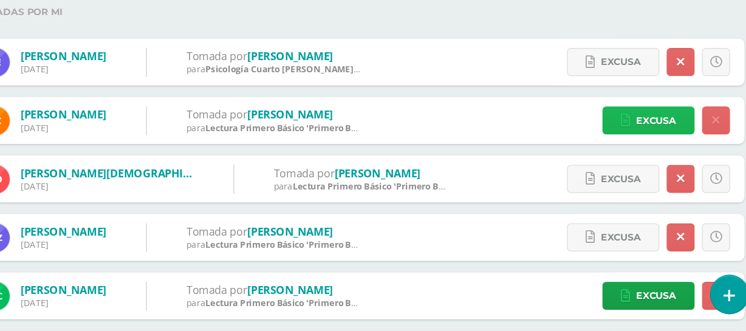
click at [637, 148] on span "Excusa" at bounding box center [647, 153] width 33 height 22
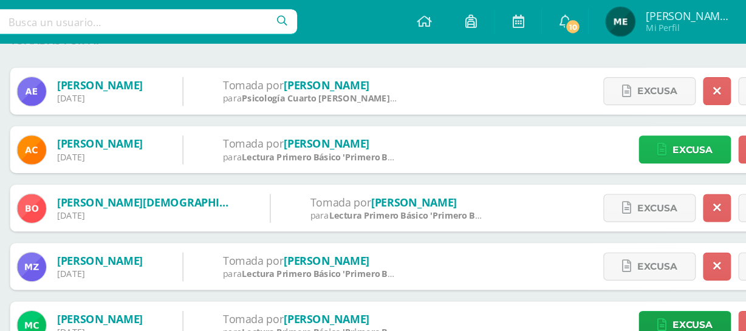
scroll to position [0, 0]
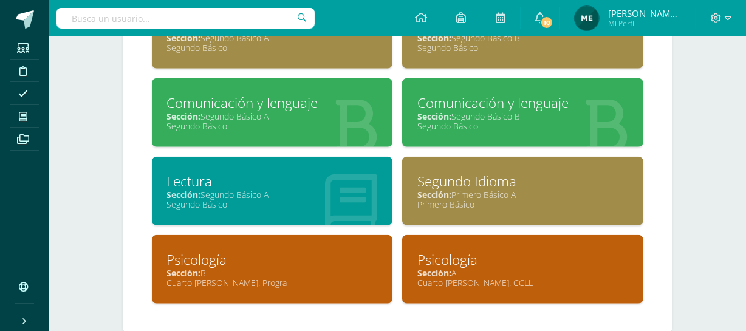
scroll to position [867, 0]
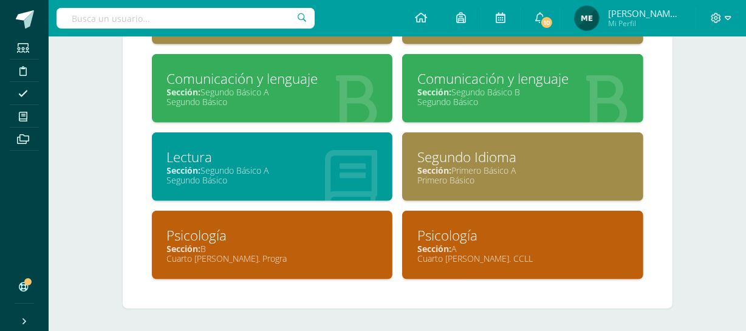
click at [539, 244] on div "Sección: A" at bounding box center [522, 249] width 211 height 12
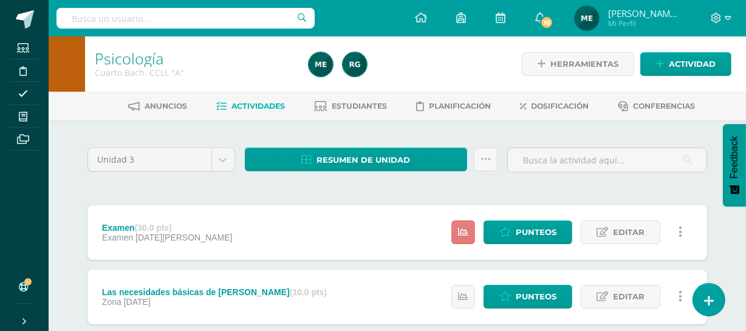
click at [462, 232] on icon at bounding box center [463, 232] width 10 height 10
click at [368, 106] on span "Estudiantes" at bounding box center [359, 105] width 55 height 9
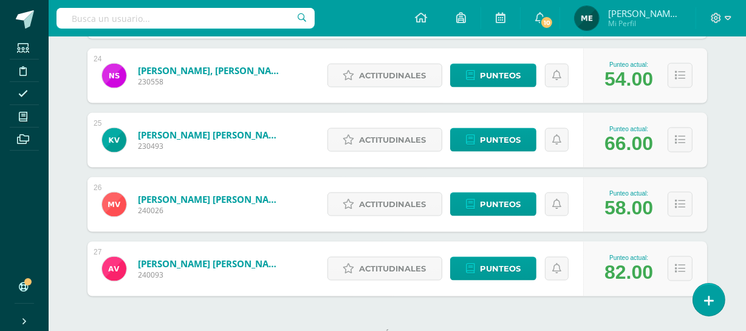
scroll to position [1743, 0]
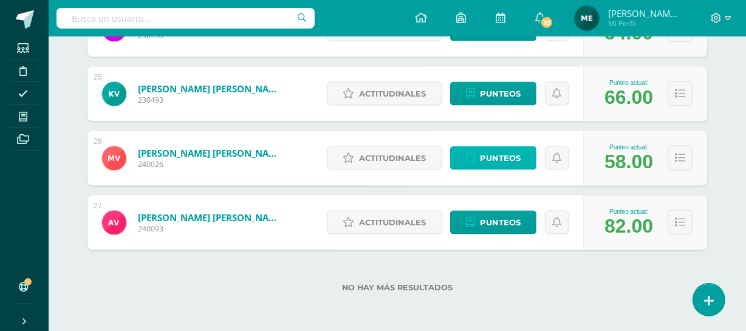
click at [496, 154] on span "Punteos" at bounding box center [500, 158] width 41 height 22
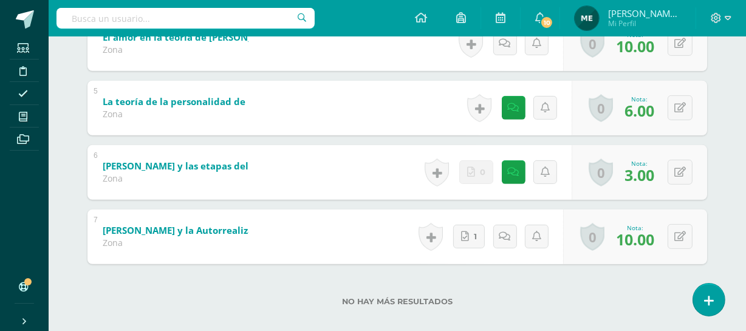
scroll to position [494, 0]
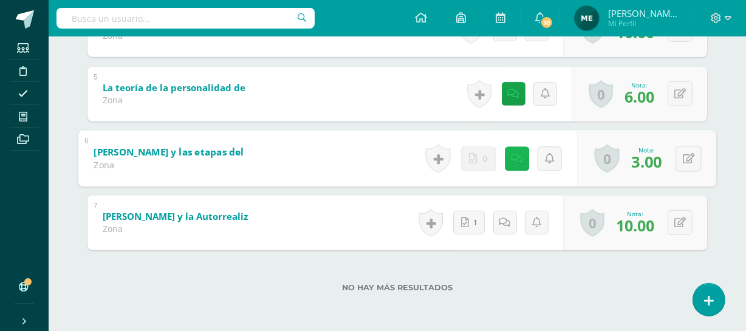
click at [516, 160] on icon at bounding box center [517, 158] width 12 height 10
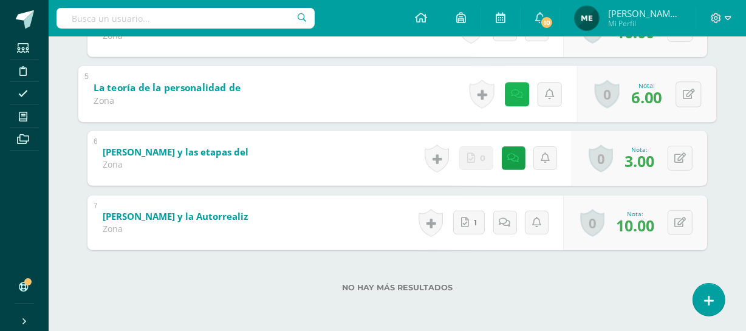
click at [516, 89] on icon at bounding box center [517, 94] width 12 height 10
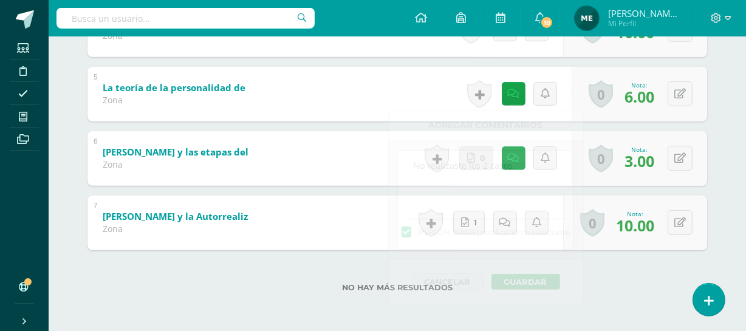
click at [289, 283] on label "No hay más resultados" at bounding box center [397, 287] width 620 height 9
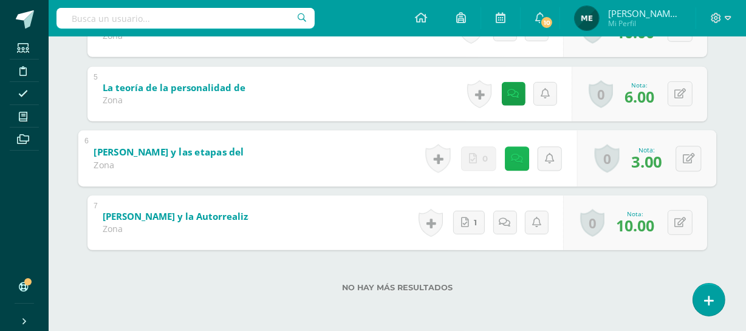
click at [516, 154] on icon at bounding box center [517, 158] width 12 height 10
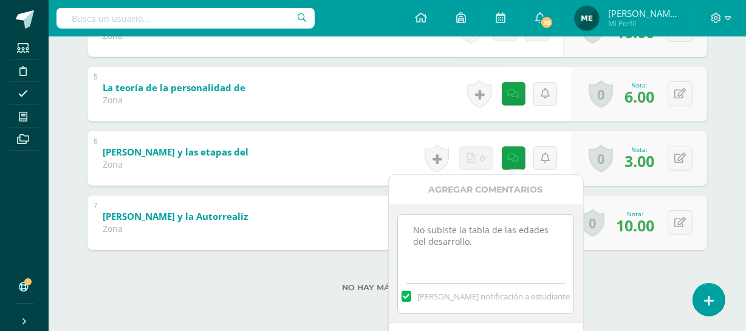
click at [470, 241] on textarea "No subiste la tabla de las edades del desarrollo." at bounding box center [486, 245] width 176 height 61
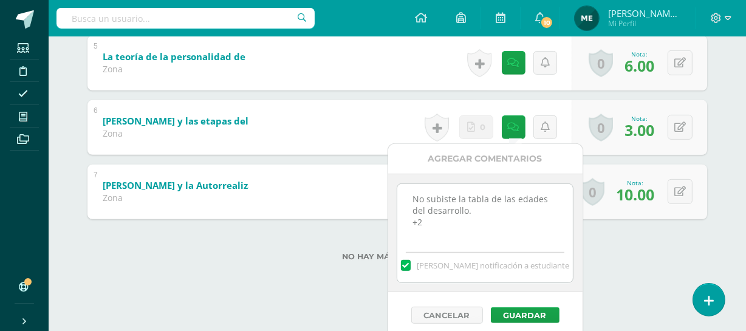
scroll to position [533, 0]
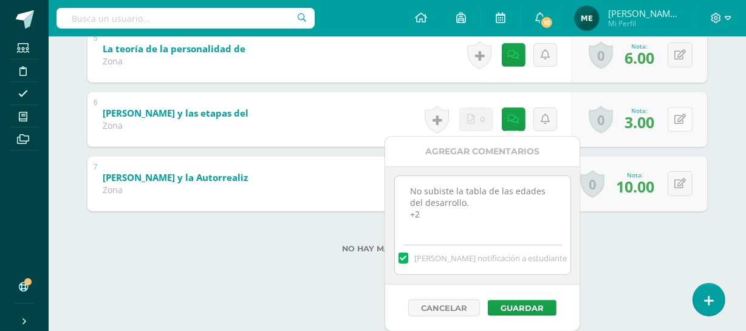
type textarea "No subiste la tabla de las edades del desarrollo. +2"
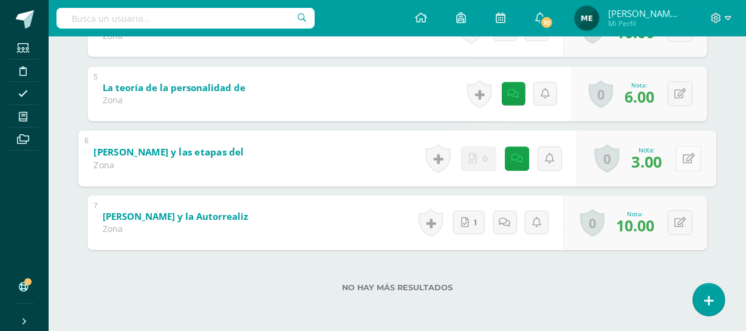
scroll to position [494, 0]
click at [683, 117] on div "1 Examen (Sobre 30.0) Examen Nota 9.00 0 Logros Logros obtenidos" at bounding box center [397, 29] width 620 height 441
click at [693, 158] on icon at bounding box center [689, 158] width 12 height 10
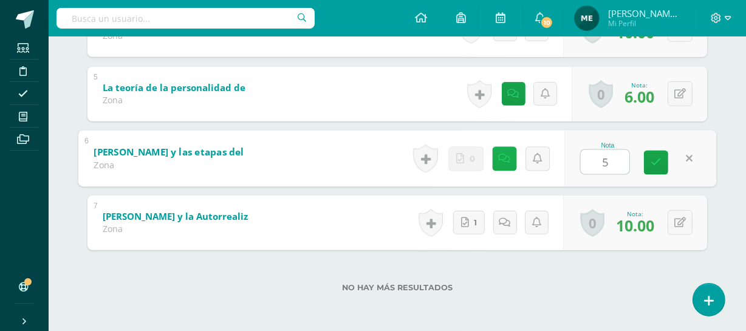
type input "5"
click at [503, 153] on icon at bounding box center [505, 158] width 12 height 10
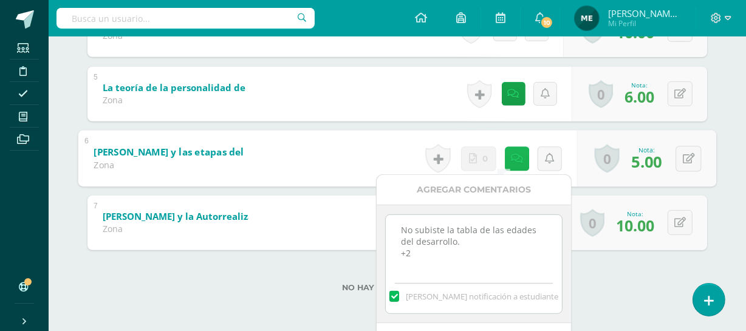
scroll to position [533, 0]
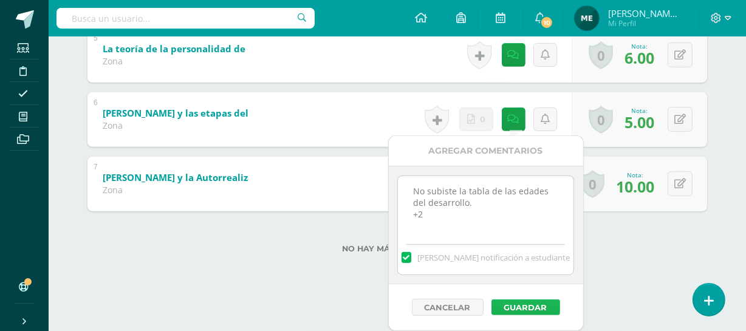
click at [535, 306] on button "Guardar" at bounding box center [525, 307] width 69 height 16
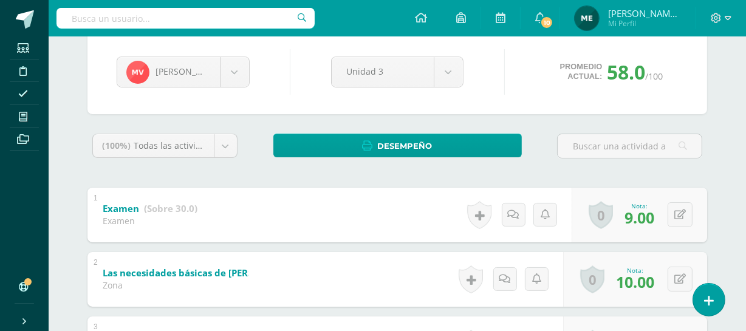
scroll to position [0, 0]
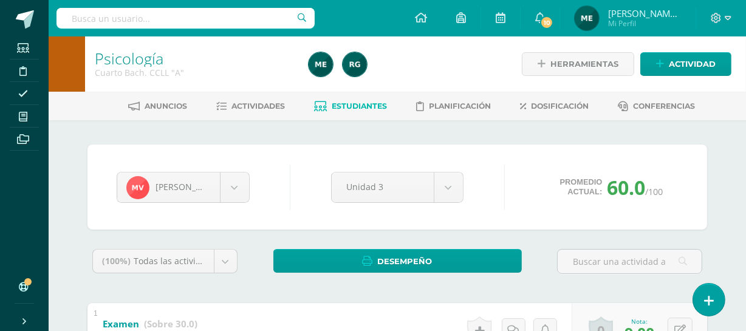
click at [668, 16] on span "[PERSON_NAME] de los Angeles" at bounding box center [644, 13] width 73 height 12
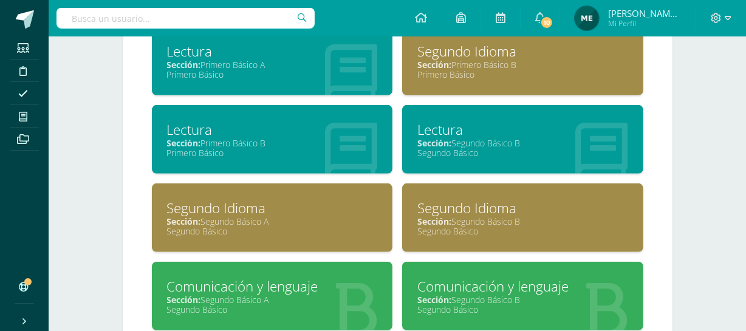
scroll to position [867, 0]
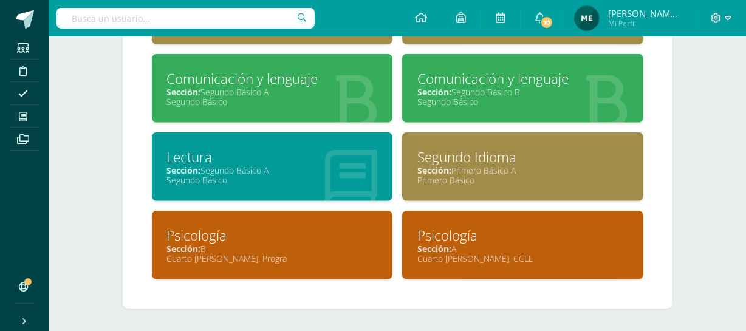
click at [514, 166] on div "Sección: Primero Básico A" at bounding box center [522, 171] width 211 height 12
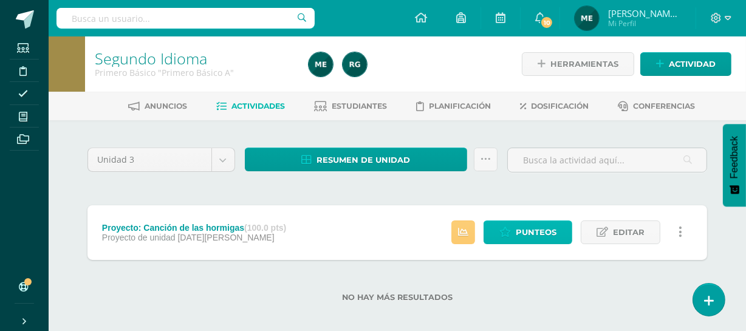
click at [534, 231] on span "Punteos" at bounding box center [536, 232] width 41 height 22
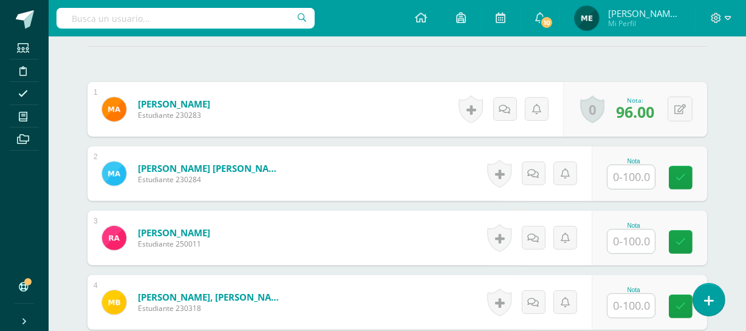
scroll to position [342, 0]
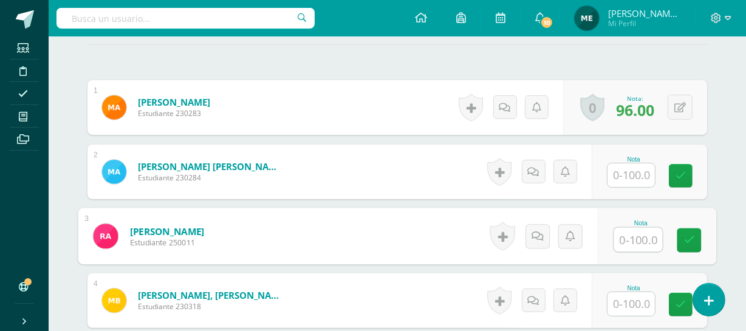
click at [626, 239] on input "text" at bounding box center [638, 240] width 49 height 24
type input "95"
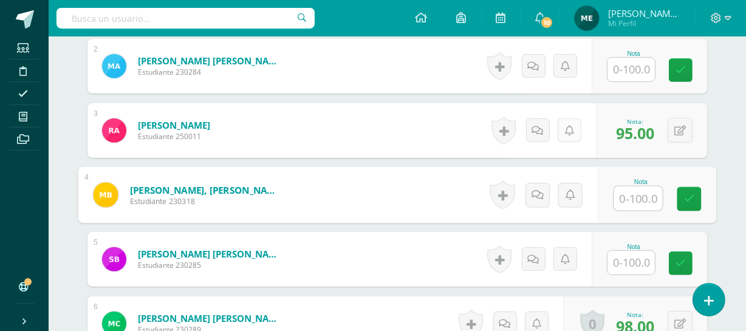
scroll to position [448, 0]
type input "100"
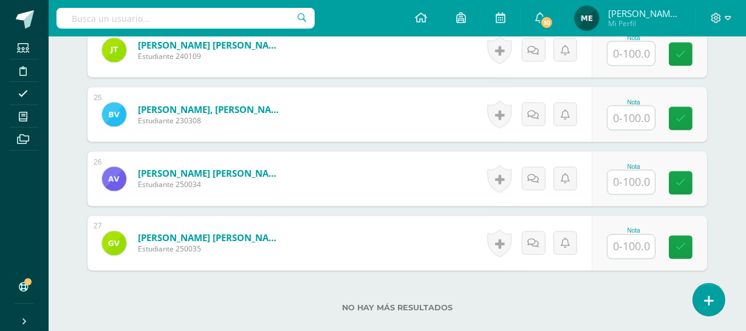
scroll to position [1959, 0]
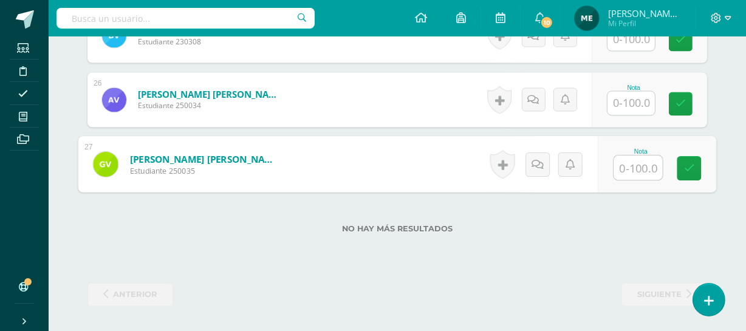
click at [635, 162] on input "text" at bounding box center [638, 168] width 49 height 24
type input "100"
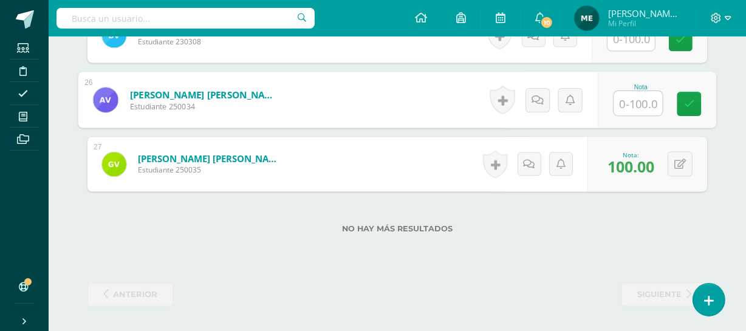
click at [636, 99] on input "text" at bounding box center [638, 104] width 49 height 24
click at [682, 97] on button at bounding box center [689, 100] width 26 height 26
type input "99"
click at [658, 99] on icon at bounding box center [656, 104] width 11 height 10
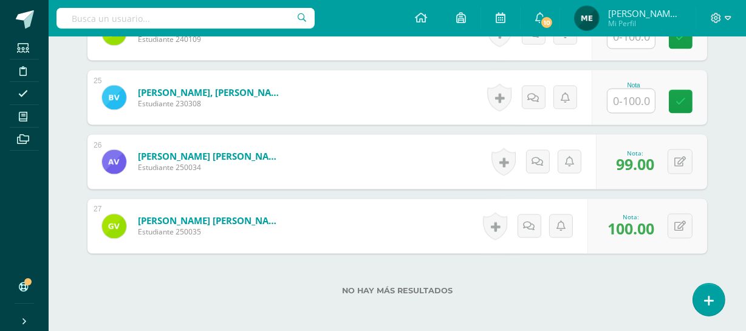
scroll to position [1897, 0]
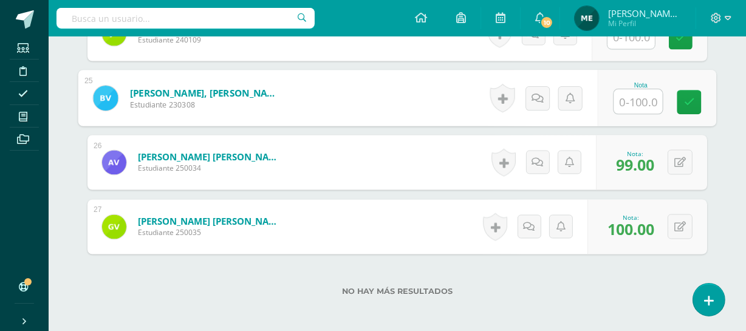
click at [645, 98] on input "text" at bounding box center [638, 102] width 49 height 24
type input "84"
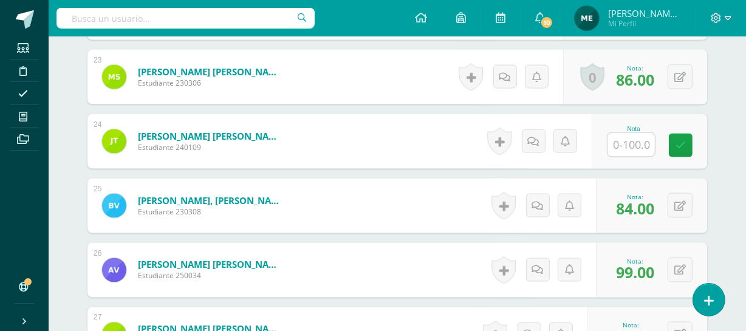
scroll to position [1788, 0]
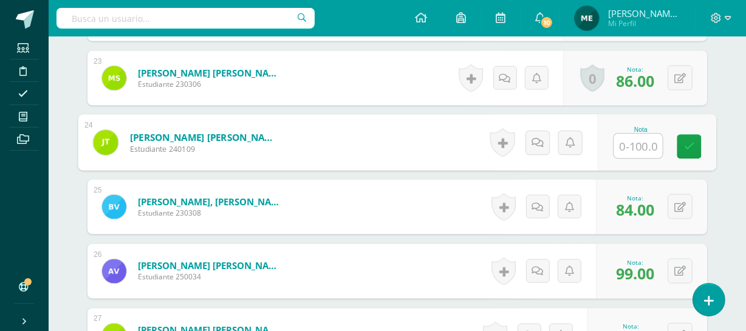
click at [631, 148] on input "text" at bounding box center [638, 146] width 49 height 24
type input "91"
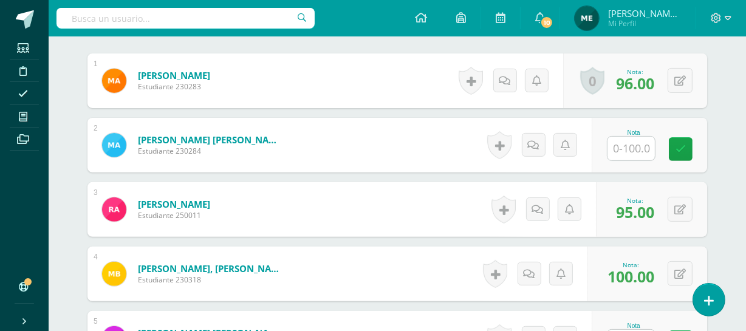
scroll to position [366, 0]
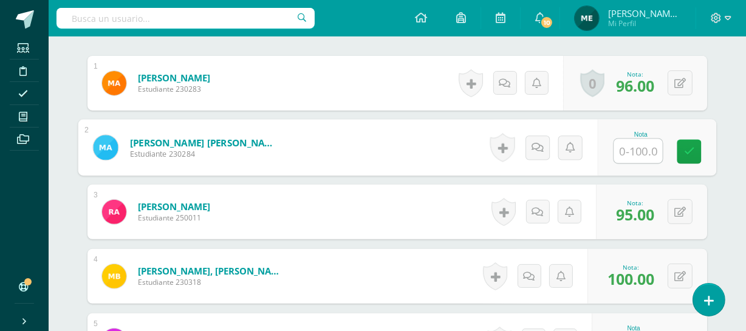
click at [638, 151] on input "text" at bounding box center [638, 151] width 49 height 24
type input "97"
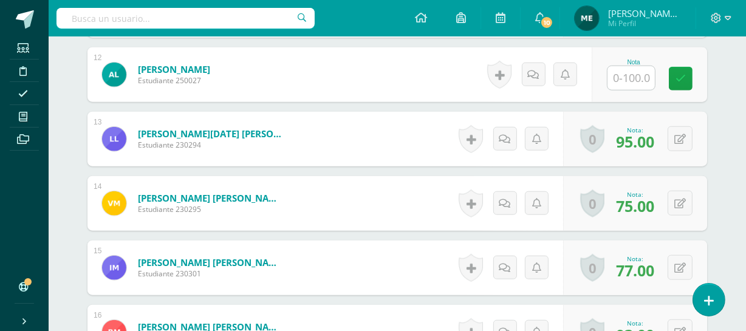
scroll to position [1081, 0]
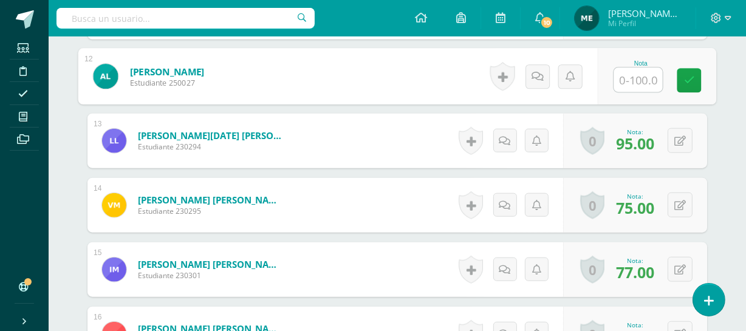
click at [635, 74] on input "text" at bounding box center [638, 80] width 49 height 24
type input "96"
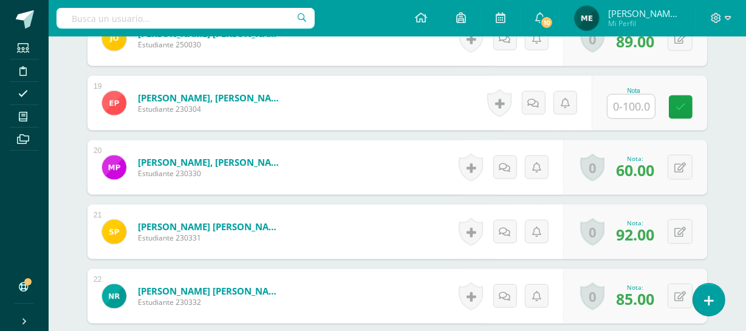
scroll to position [1486, 0]
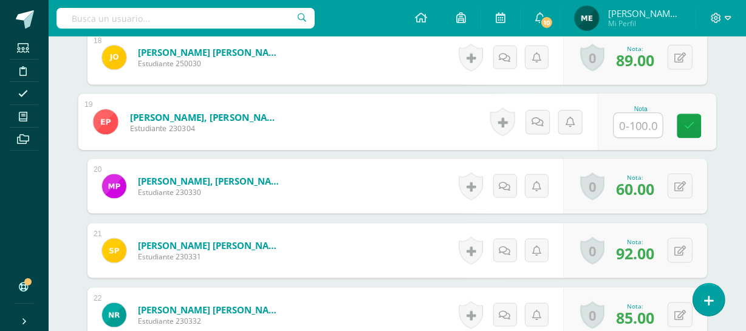
click at [640, 118] on input "text" at bounding box center [638, 126] width 49 height 24
type input "98"
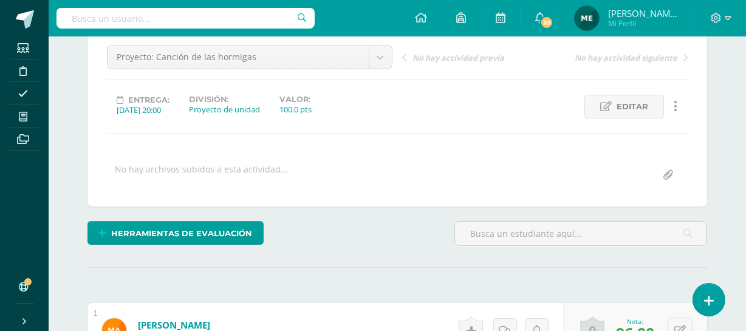
scroll to position [87, 0]
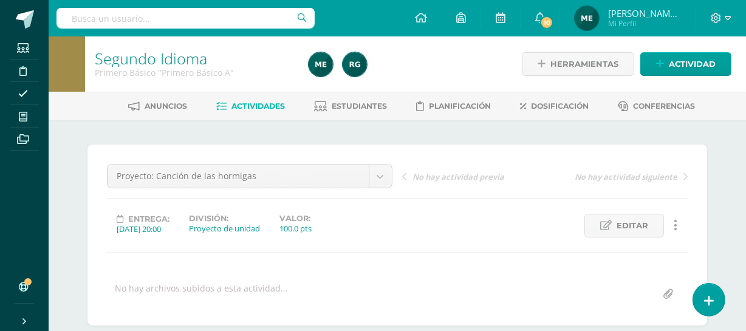
click at [644, 221] on span "Editar" at bounding box center [633, 225] width 32 height 22
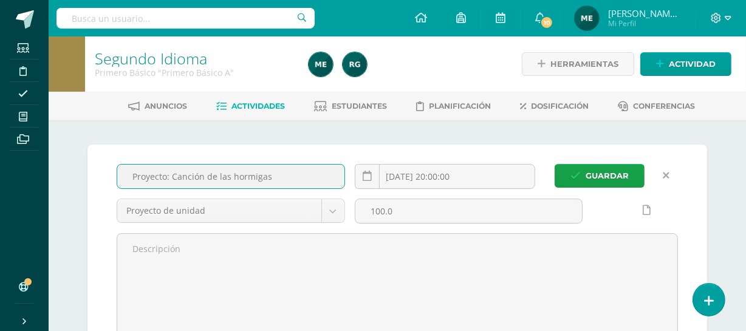
click at [287, 176] on input "Proyecto: Canción de las hormigas" at bounding box center [230, 177] width 227 height 24
paste input "B’ix: Ri ti numes"
type input "Proyecto: B’ix: Ri ti numes"
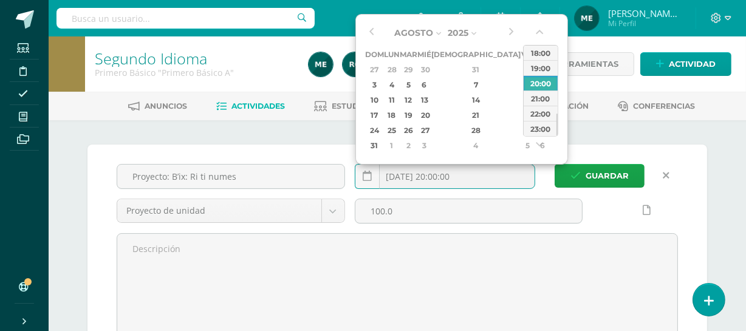
click at [484, 179] on input "2025-08-09 20:00:00" at bounding box center [444, 177] width 179 height 24
click at [398, 96] on div "11" at bounding box center [391, 100] width 13 height 14
type input "2025-08-11 20:00"
click at [543, 80] on div "20:00" at bounding box center [541, 82] width 34 height 15
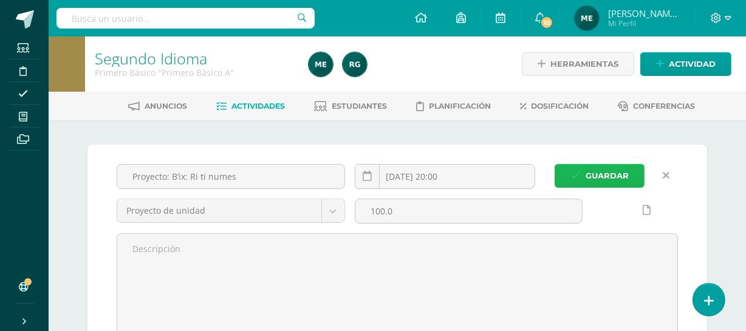
click at [590, 172] on span "Guardar" at bounding box center [607, 176] width 43 height 22
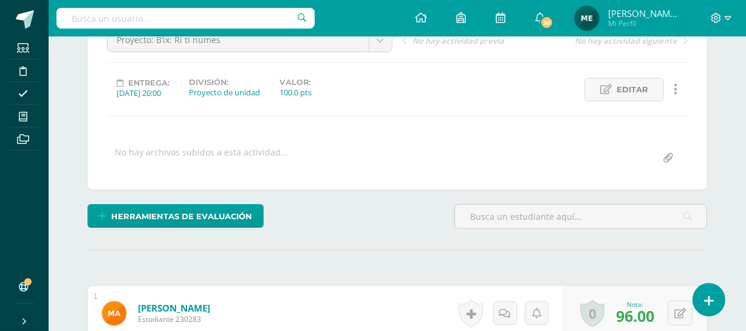
scroll to position [108, 0]
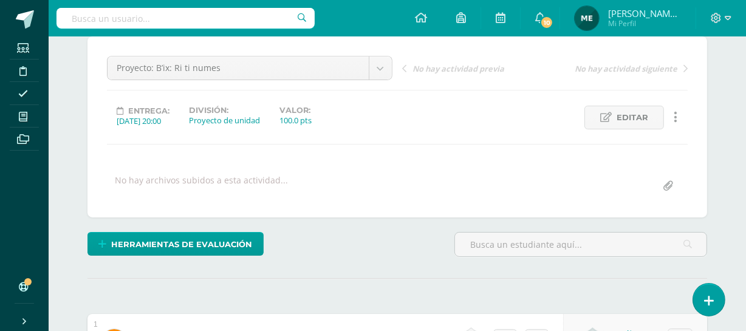
click at [665, 21] on span "Mi Perfil" at bounding box center [644, 23] width 73 height 10
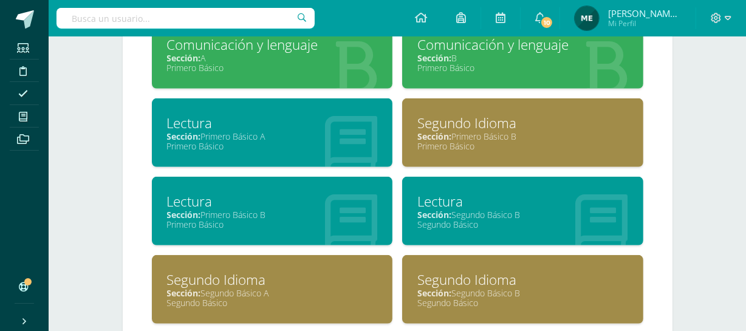
scroll to position [589, 0]
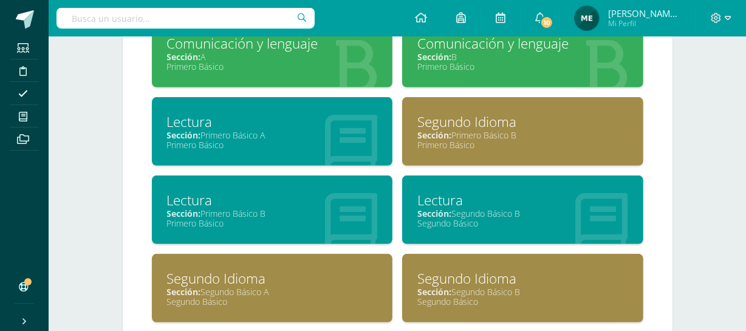
click at [531, 126] on div "Segundo Idioma" at bounding box center [522, 121] width 211 height 19
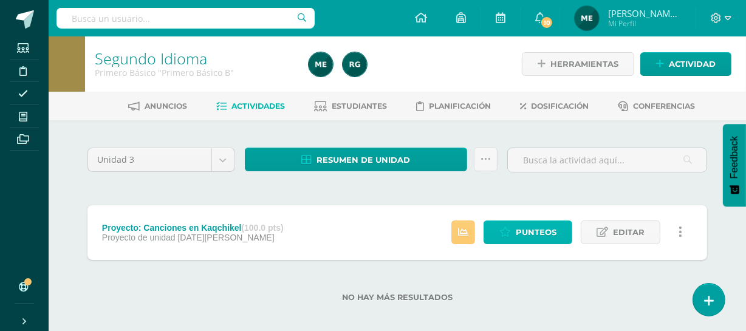
click at [535, 233] on span "Punteos" at bounding box center [536, 232] width 41 height 22
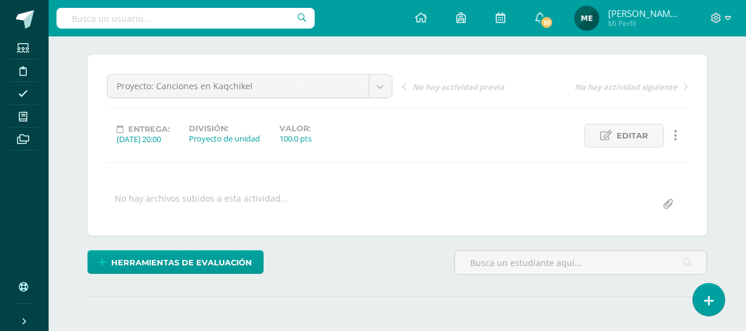
scroll to position [78, 0]
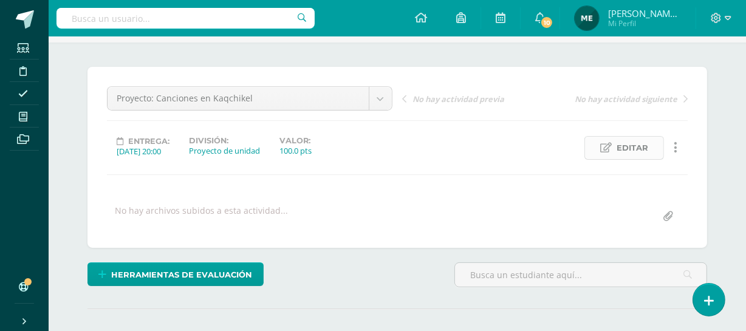
click at [623, 150] on span "Editar" at bounding box center [633, 148] width 32 height 22
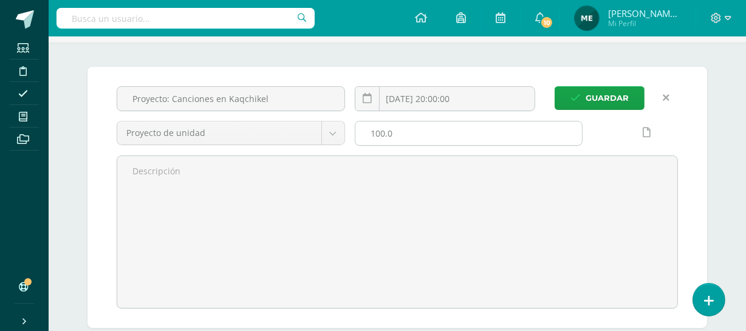
scroll to position [78, 0]
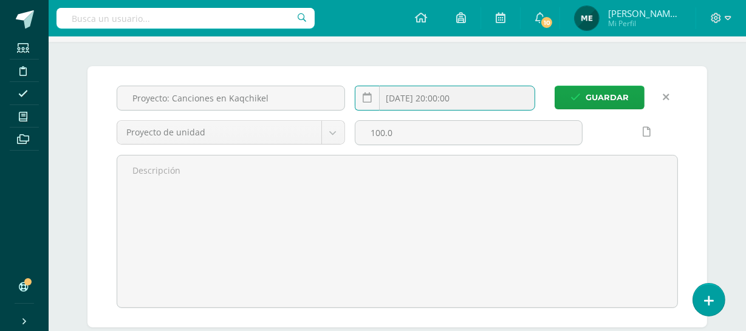
click at [490, 106] on input "[DATE] 20:00:00" at bounding box center [444, 98] width 179 height 24
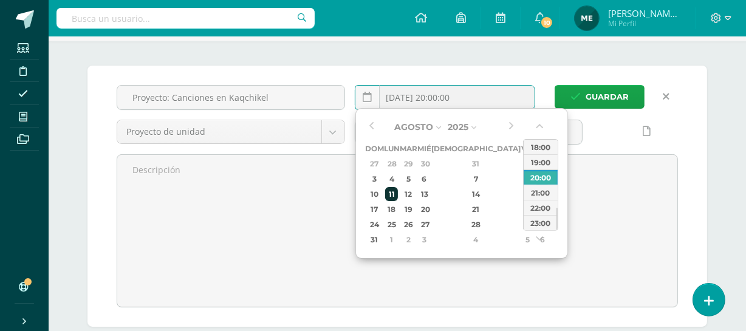
scroll to position [79, 0]
click at [398, 194] on div "11" at bounding box center [391, 194] width 13 height 14
type input "2025-08-11 20:00"
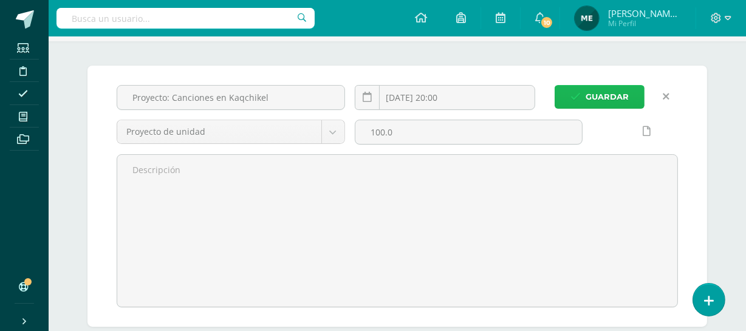
click at [607, 94] on span "Guardar" at bounding box center [607, 97] width 43 height 22
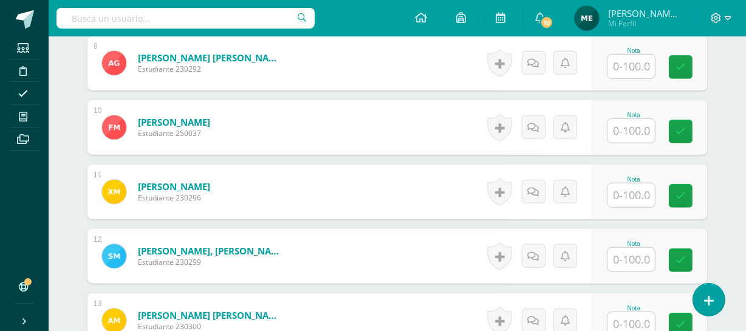
scroll to position [902, 0]
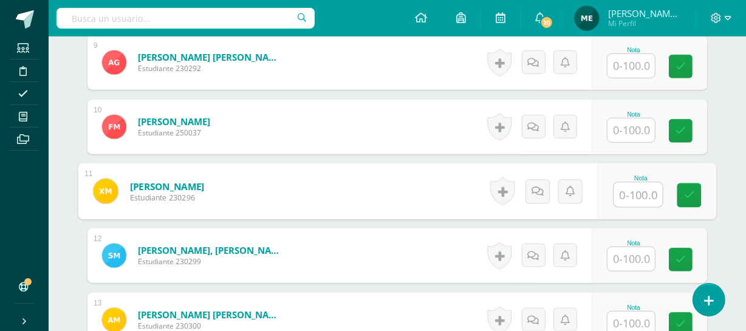
click at [635, 191] on input "text" at bounding box center [638, 195] width 49 height 24
type input "87"
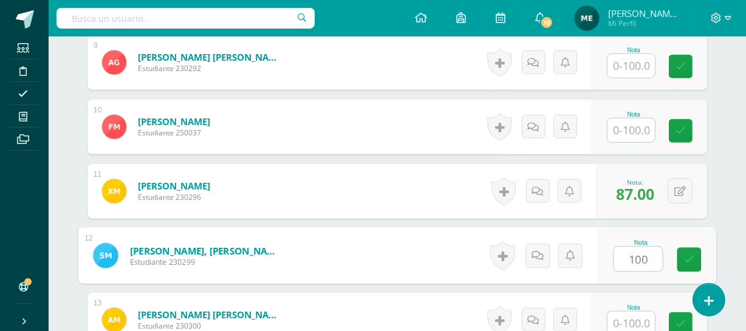
type input "100"
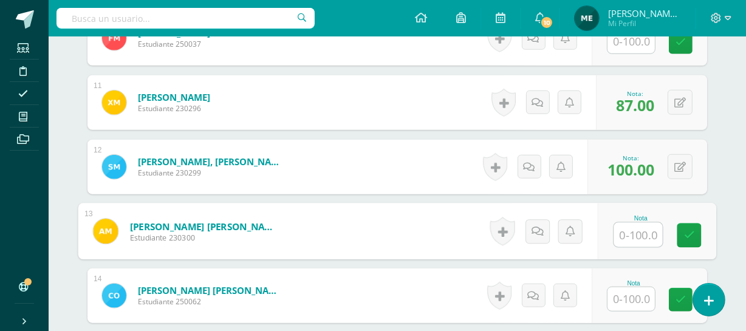
scroll to position [993, 0]
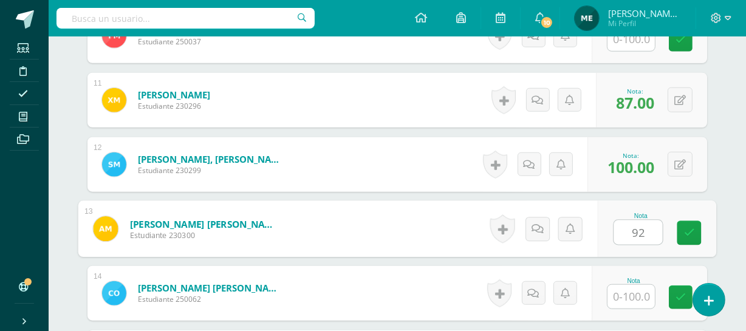
type input "92"
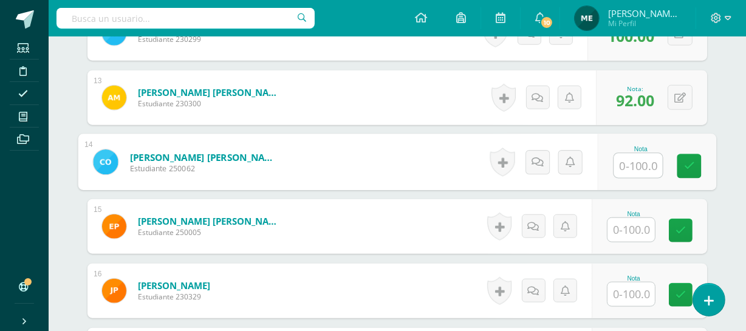
scroll to position [1125, 0]
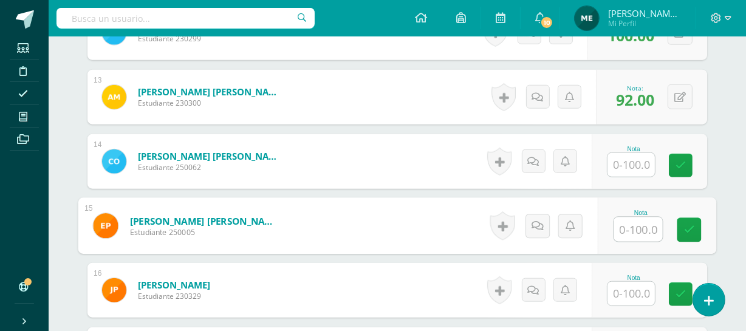
click at [631, 231] on input "text" at bounding box center [638, 229] width 49 height 24
type input "97.5"
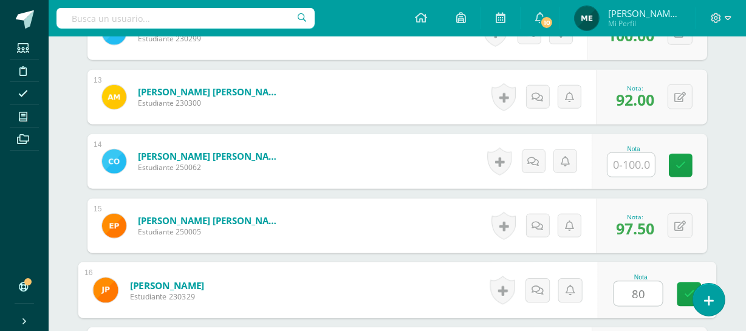
type input "80"
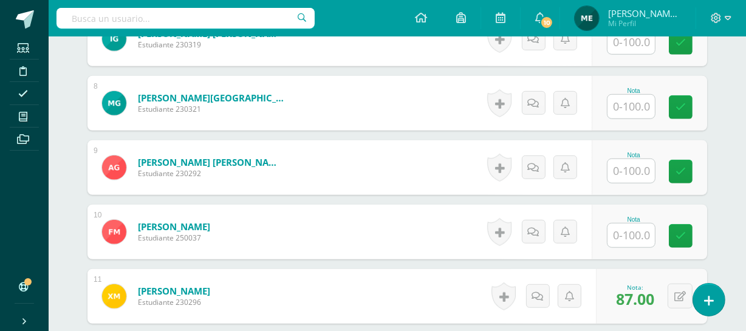
scroll to position [796, 0]
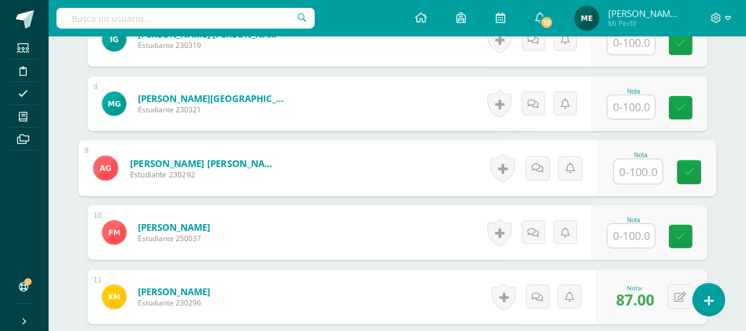
click at [631, 172] on input "text" at bounding box center [638, 172] width 49 height 24
type input "95"
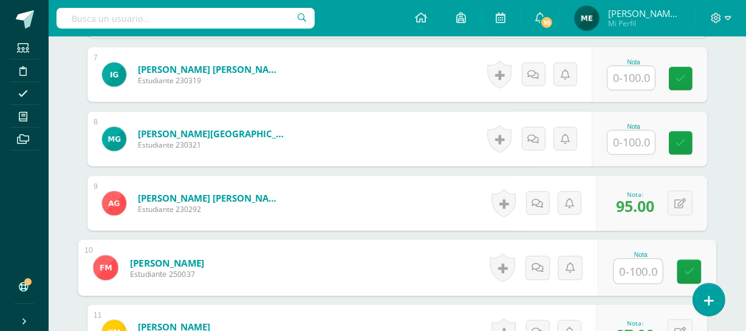
scroll to position [760, 0]
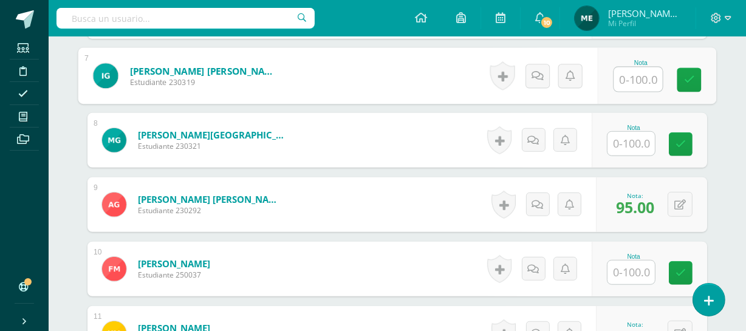
click at [643, 80] on input "text" at bounding box center [638, 79] width 49 height 24
type input "100"
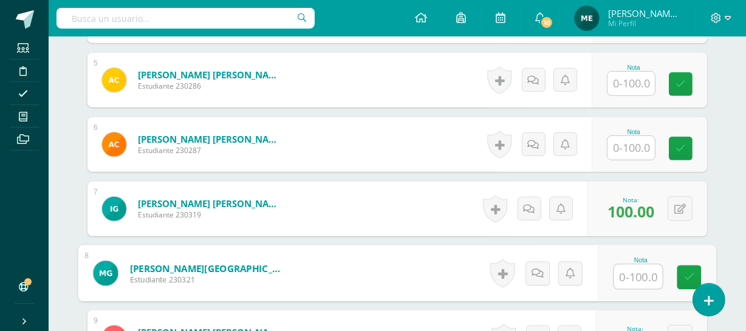
scroll to position [628, 0]
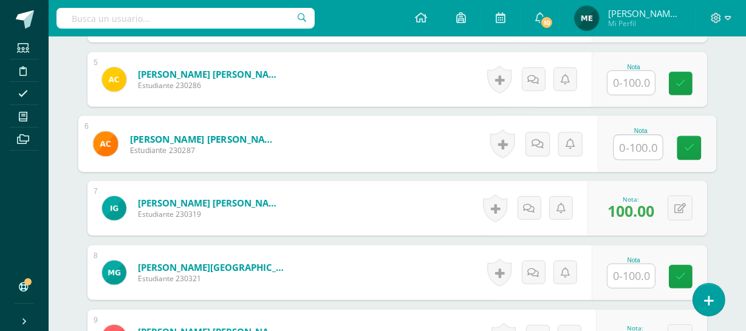
click at [637, 145] on input "text" at bounding box center [638, 147] width 49 height 24
type input "98"
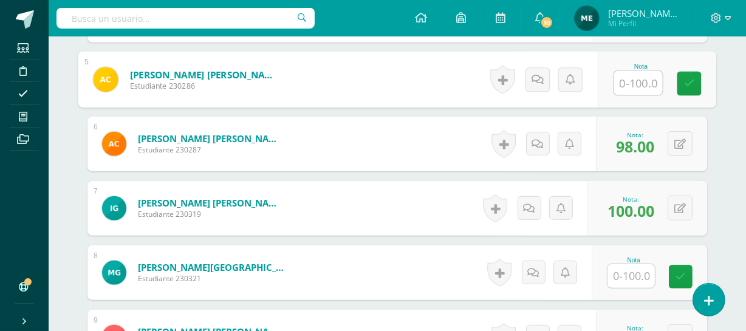
click at [634, 77] on input "text" at bounding box center [638, 83] width 49 height 24
type input "95"
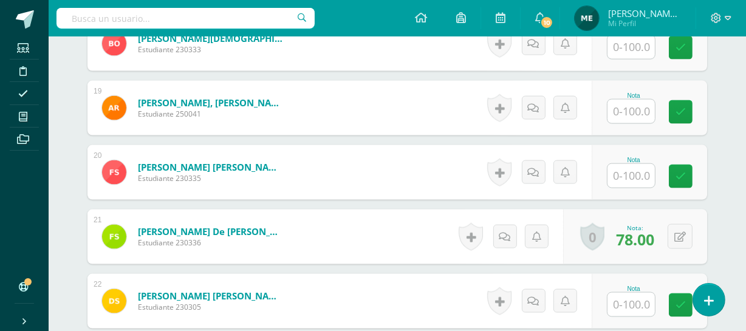
scroll to position [1501, 0]
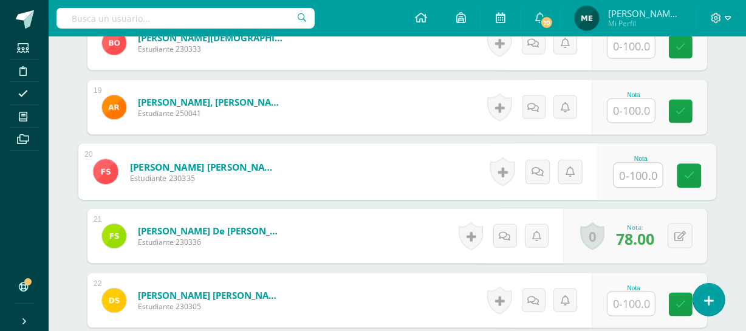
click at [632, 173] on input "text" at bounding box center [638, 175] width 49 height 24
type input "89"
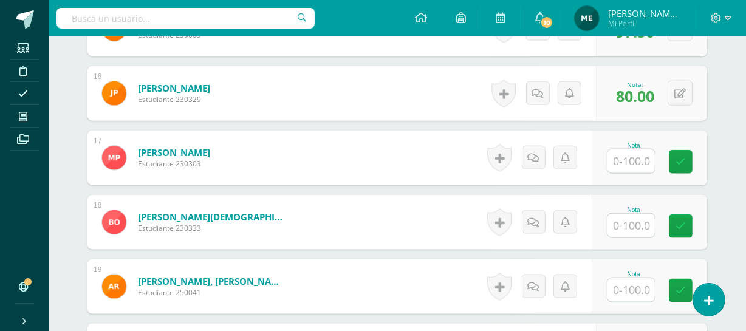
scroll to position [1321, 0]
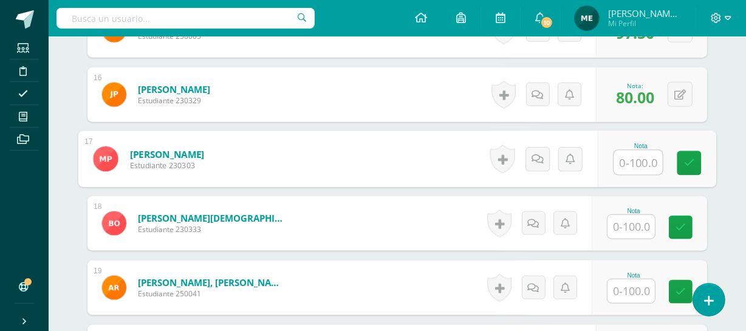
click at [637, 159] on input "text" at bounding box center [638, 163] width 49 height 24
type input "83"
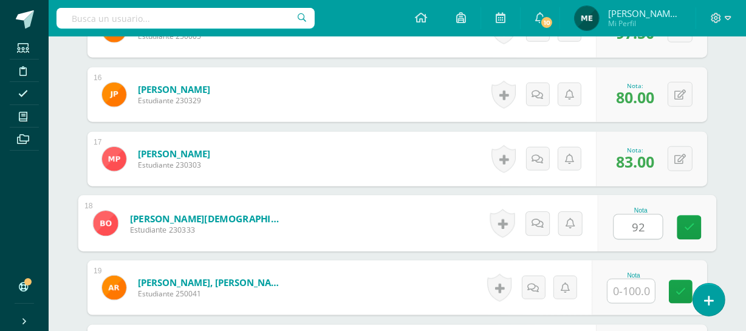
type input "92"
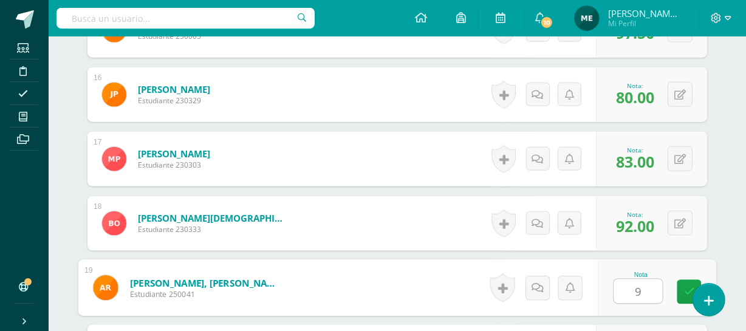
type input "93"
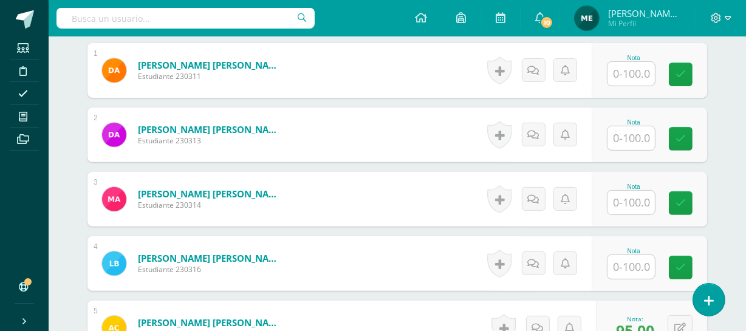
scroll to position [378, 0]
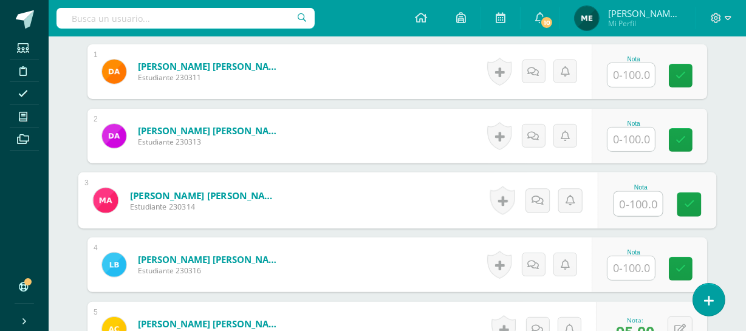
click at [626, 203] on input "text" at bounding box center [638, 204] width 49 height 24
type input "100"
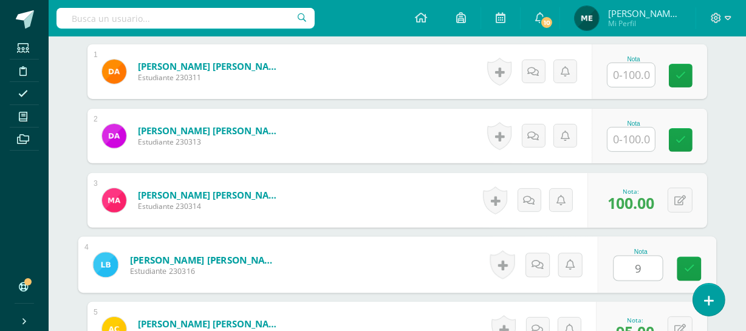
type input "91"
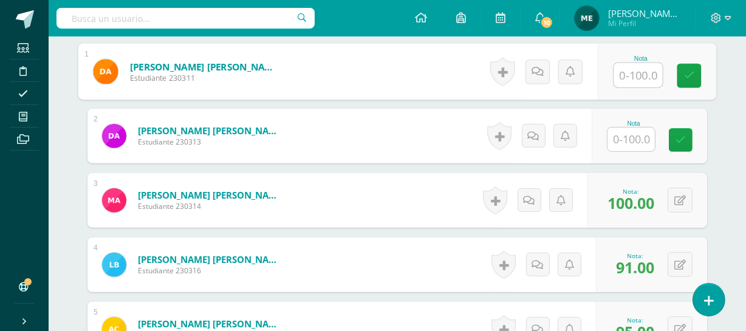
click at [629, 71] on input "text" at bounding box center [638, 75] width 49 height 24
type input "98"
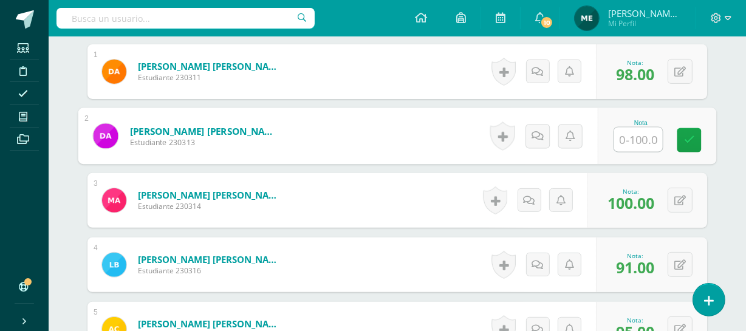
click at [640, 139] on input "text" at bounding box center [638, 140] width 49 height 24
type input "97"
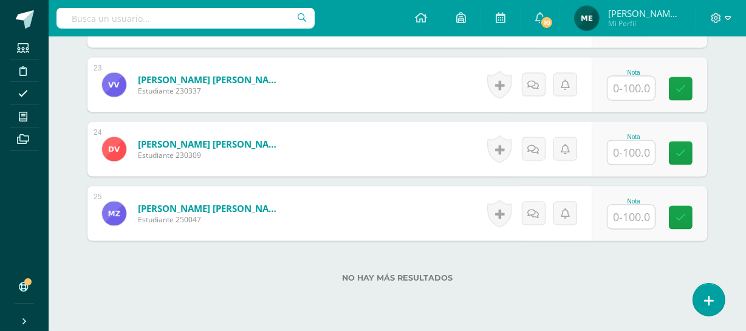
scroll to position [1830, 0]
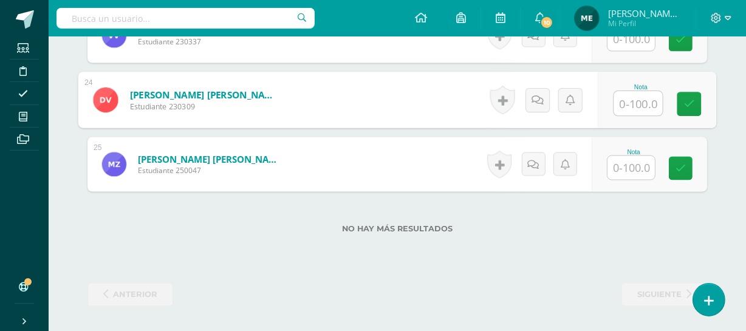
click at [638, 103] on input "text" at bounding box center [638, 104] width 49 height 24
type input "0"
type input "90"
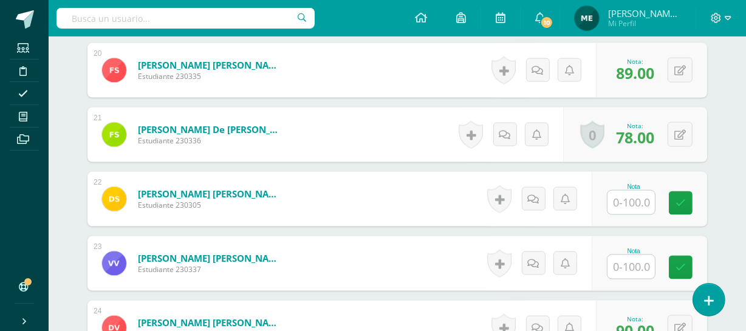
scroll to position [1601, 0]
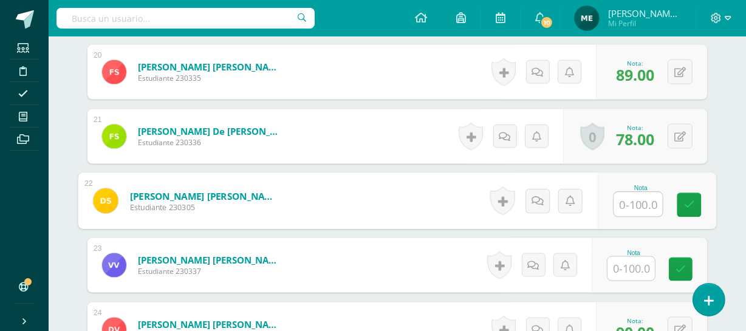
click at [637, 205] on input "text" at bounding box center [638, 205] width 49 height 24
type input "89"
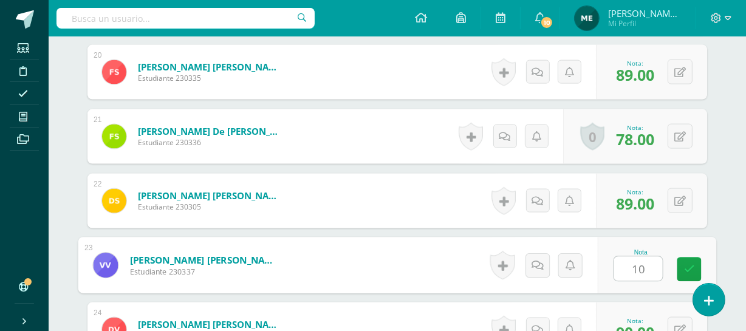
type input "100"
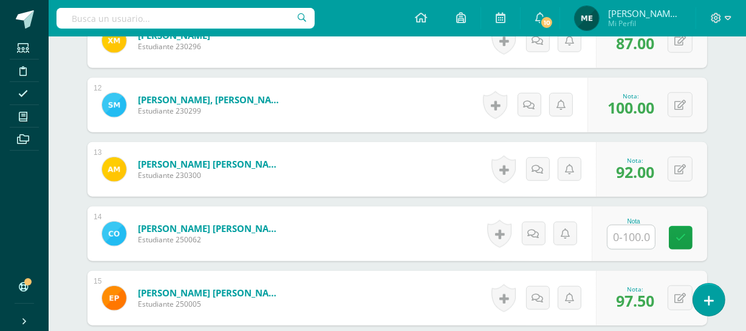
scroll to position [1052, 0]
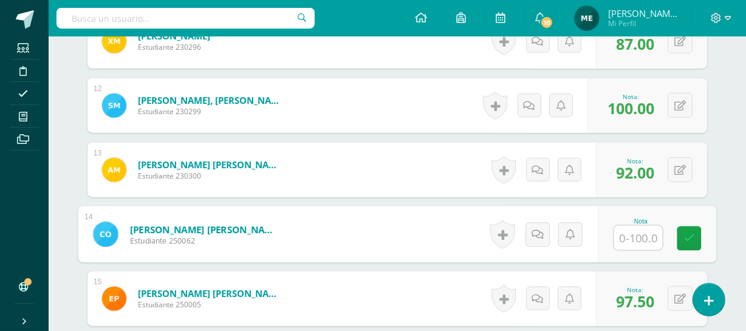
click at [636, 234] on input "text" at bounding box center [638, 238] width 49 height 24
type input "0"
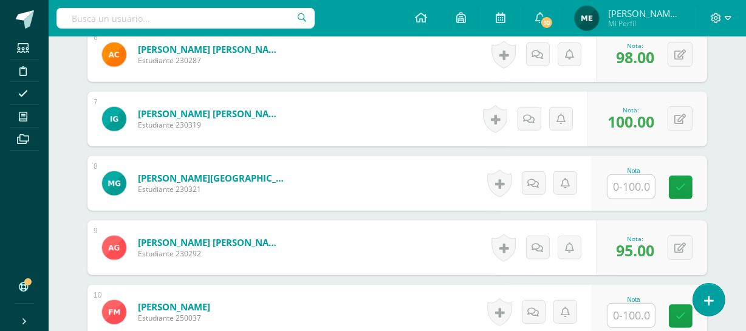
scroll to position [718, 0]
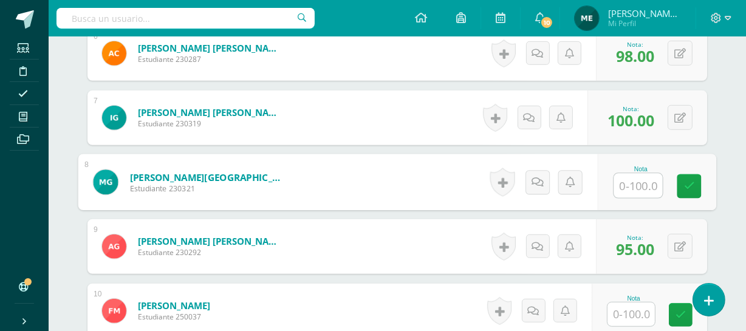
click at [629, 182] on input "text" at bounding box center [638, 186] width 49 height 24
type input "0"
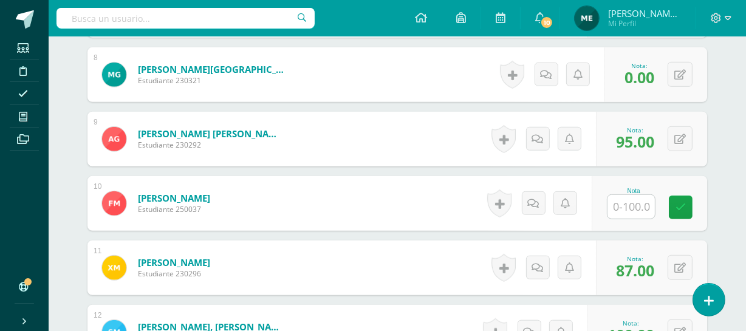
scroll to position [825, 0]
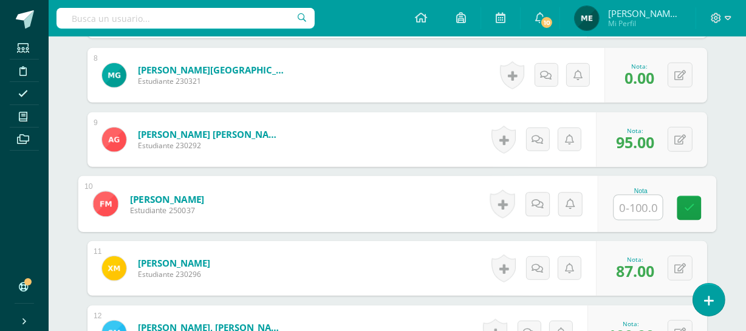
click at [632, 206] on input "text" at bounding box center [638, 208] width 49 height 24
type input "96"
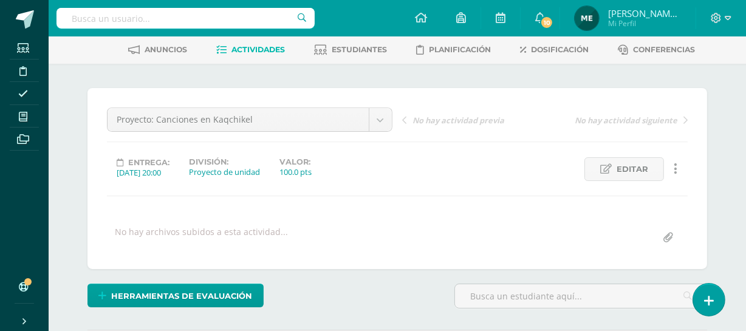
scroll to position [0, 0]
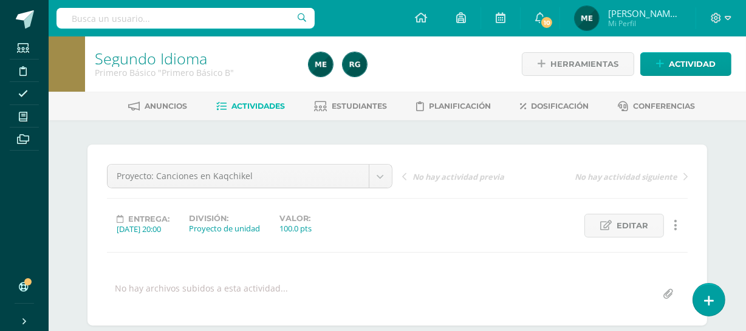
click at [654, 18] on span "[PERSON_NAME] de los Angeles" at bounding box center [644, 13] width 73 height 12
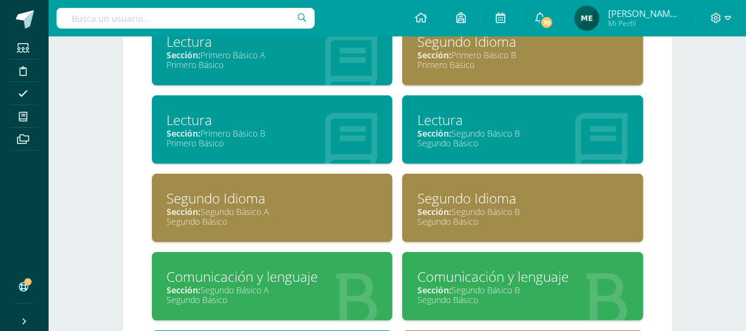
scroll to position [670, 0]
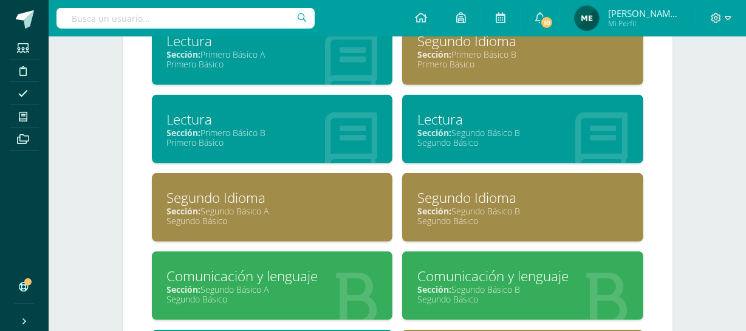
click at [255, 205] on div "Sección: Segundo Básico A" at bounding box center [272, 211] width 211 height 12
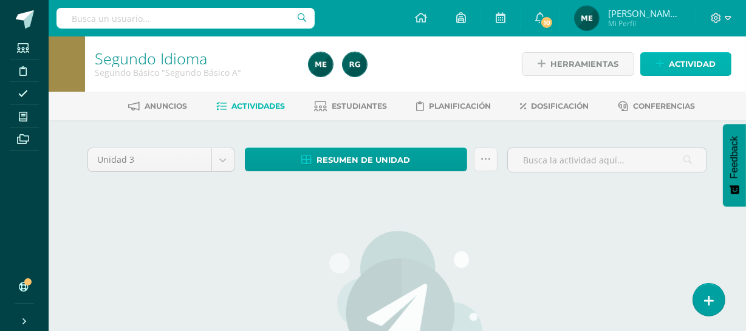
click at [704, 61] on span "Actividad" at bounding box center [692, 64] width 47 height 22
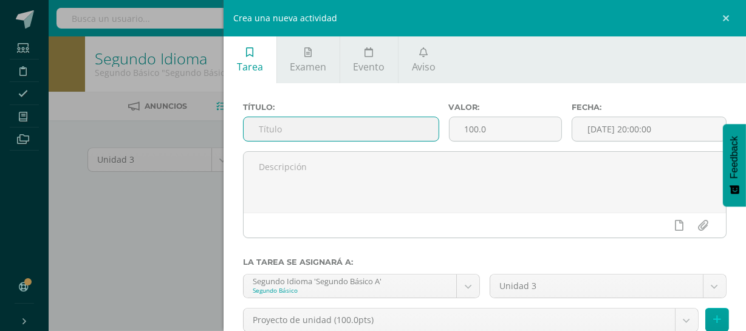
click at [325, 128] on input "text" at bounding box center [341, 129] width 194 height 24
paste input "B’ix: Ri ti numes"
type input "B"
paste input "B’ix: Jun ti sanik"
type input "Proyecto: B’ix: Jun ti sanik"
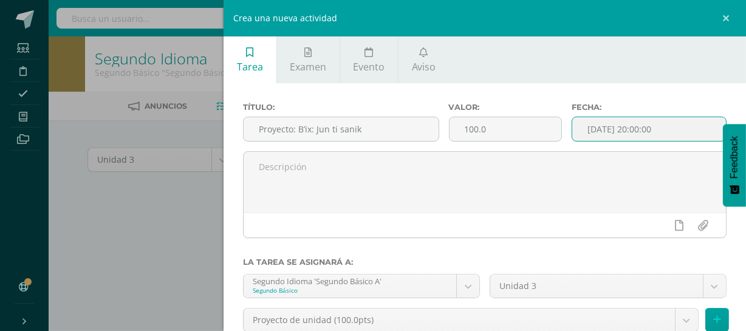
click at [672, 132] on input "[DATE] 20:00:00" at bounding box center [649, 129] width 154 height 24
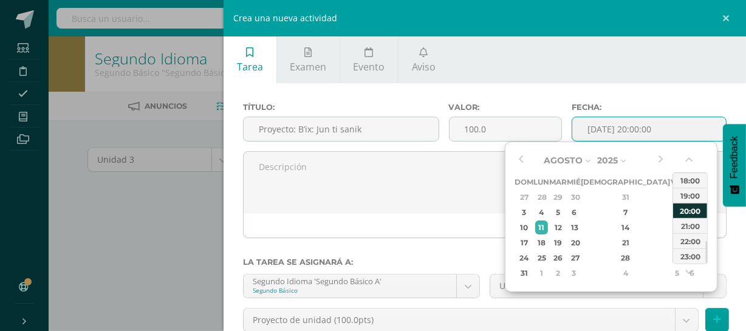
click at [697, 205] on div "20:00" at bounding box center [690, 210] width 34 height 15
type input "2025-08-11 20:00"
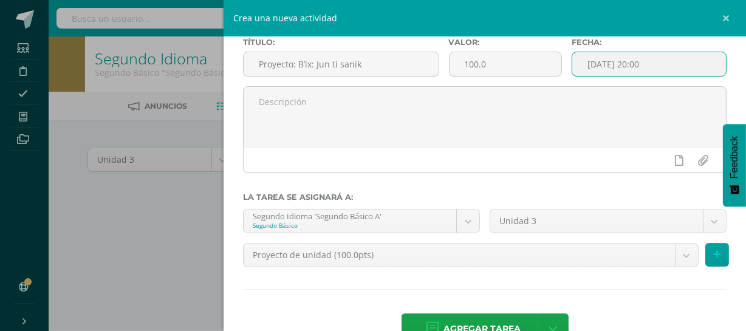
scroll to position [102, 0]
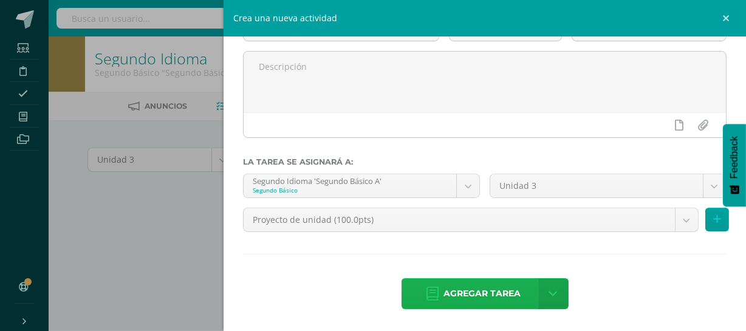
click at [487, 299] on span "Agregar tarea" at bounding box center [481, 294] width 77 height 30
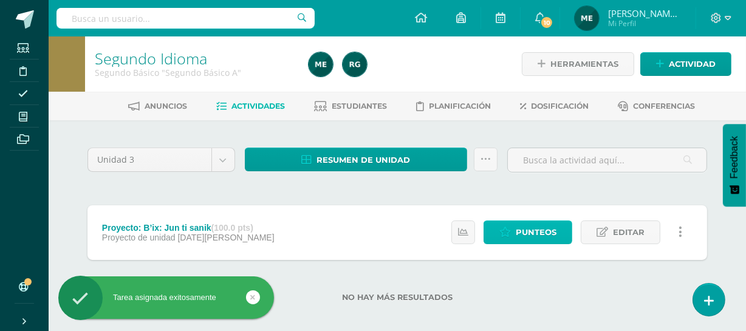
click at [541, 236] on span "Punteos" at bounding box center [536, 232] width 41 height 22
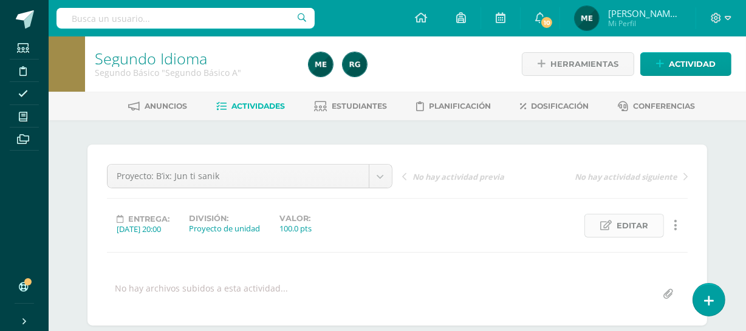
click at [624, 227] on span "Editar" at bounding box center [633, 225] width 32 height 22
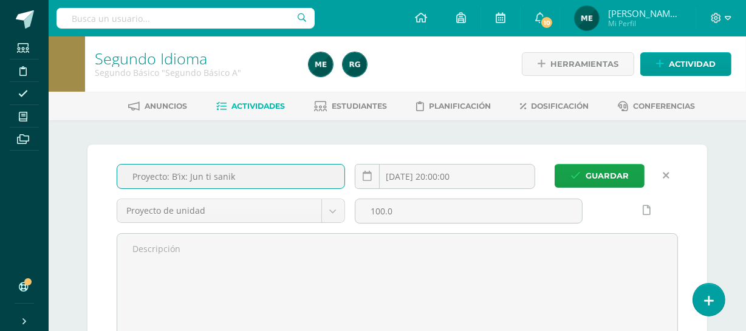
drag, startPoint x: 123, startPoint y: 174, endPoint x: 275, endPoint y: 189, distance: 152.6
click at [275, 189] on div "Proyecto: B’ix: Jun ti sanik" at bounding box center [231, 181] width 238 height 35
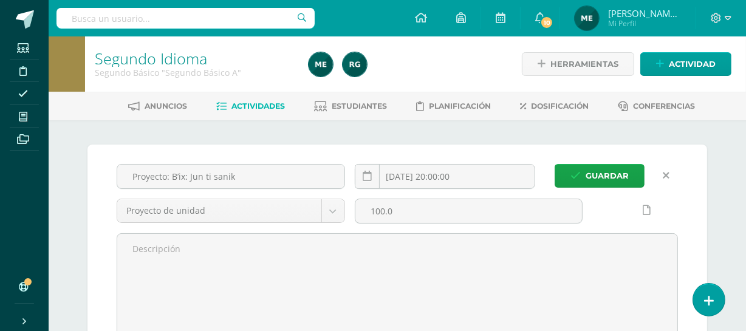
click at [656, 22] on span "Mi Perfil" at bounding box center [644, 23] width 73 height 10
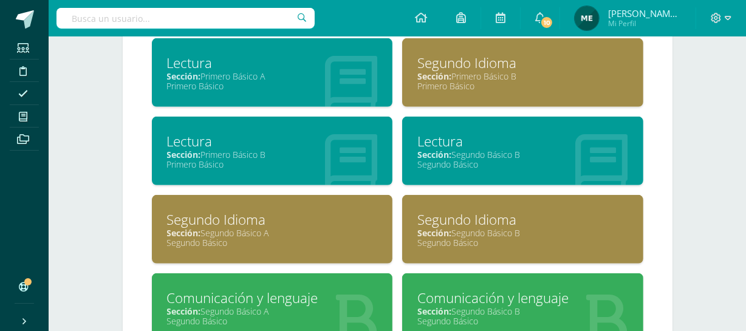
scroll to position [651, 0]
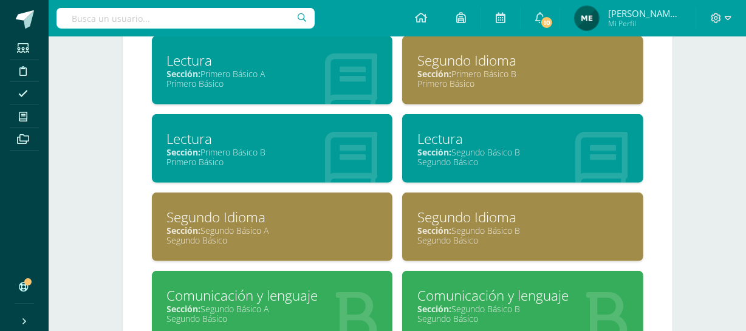
click at [524, 229] on div "Sección: Segundo Básico B" at bounding box center [522, 231] width 211 height 12
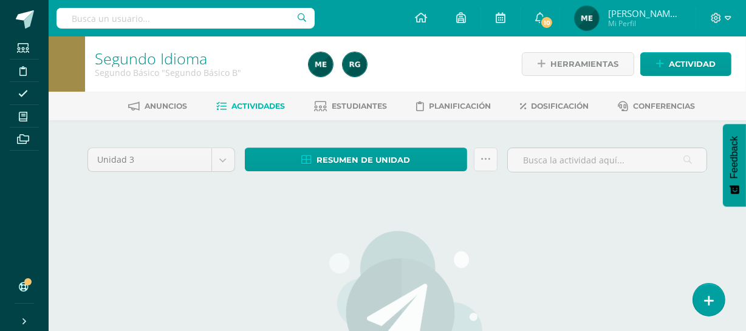
click at [261, 104] on span "Actividades" at bounding box center [258, 105] width 53 height 9
click at [684, 63] on span "Actividad" at bounding box center [692, 64] width 47 height 22
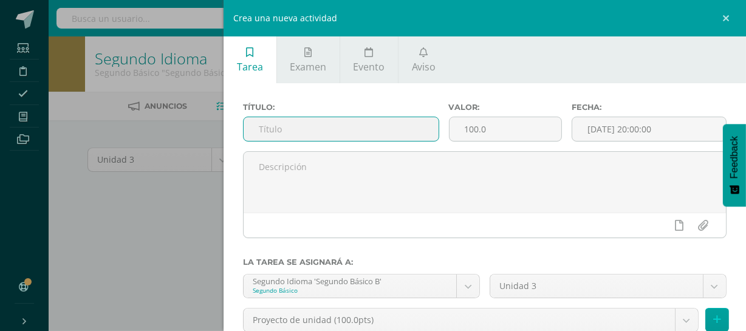
click at [311, 130] on input "text" at bounding box center [341, 129] width 194 height 24
paste input "Proyecto: B’ix: Jun ti sanik"
type input "Proyecto: B’ix: Jun ti sanik"
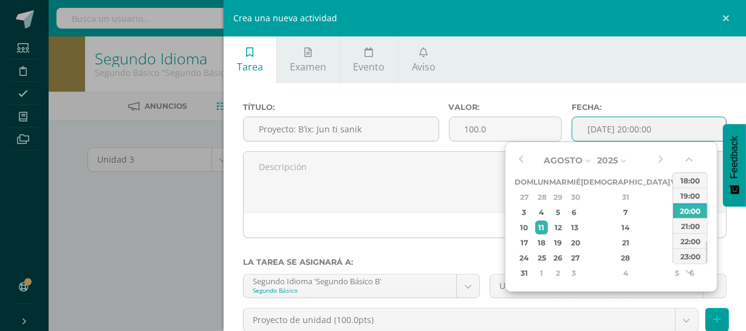
click at [681, 129] on input "[DATE] 20:00:00" at bounding box center [649, 129] width 154 height 24
click at [548, 224] on div "11" at bounding box center [541, 228] width 13 height 14
type input "[DATE] 20:00"
click at [699, 208] on div "20:00" at bounding box center [690, 210] width 34 height 15
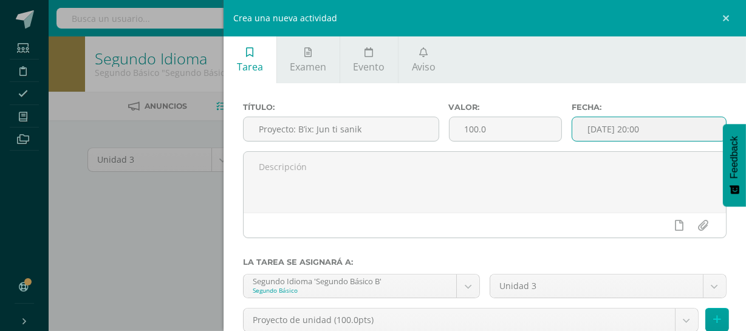
scroll to position [102, 0]
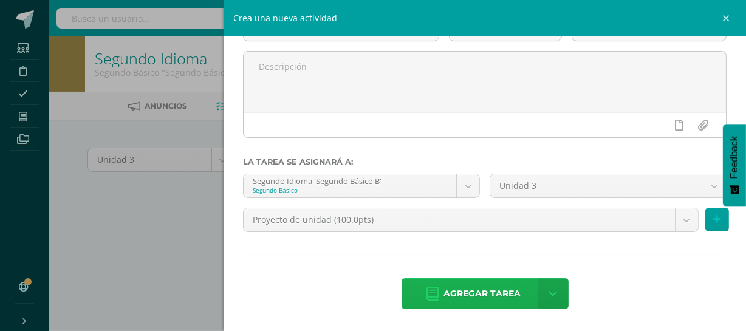
click at [493, 293] on span "Agregar tarea" at bounding box center [481, 294] width 77 height 30
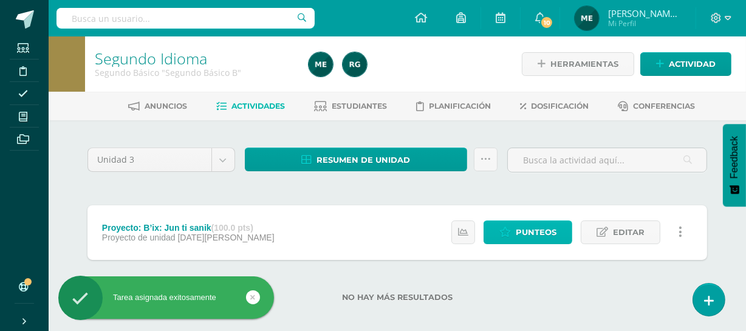
click at [546, 229] on span "Punteos" at bounding box center [536, 232] width 41 height 22
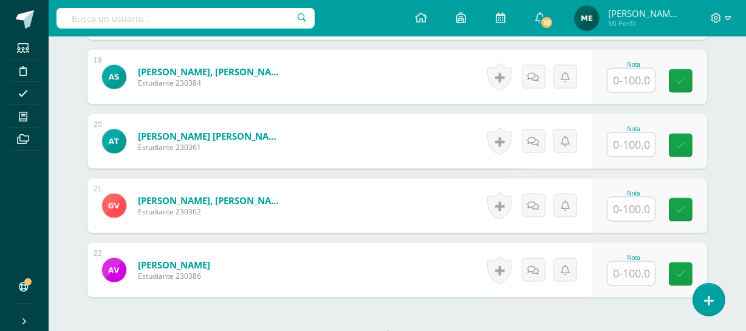
scroll to position [1530, 0]
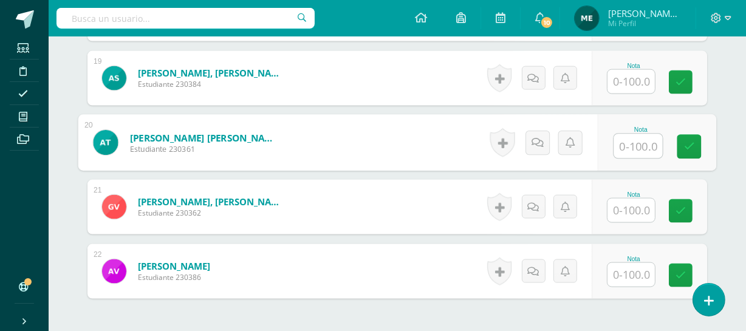
click at [639, 140] on input "text" at bounding box center [638, 146] width 49 height 24
type input "66"
